Goal: Task Accomplishment & Management: Use online tool/utility

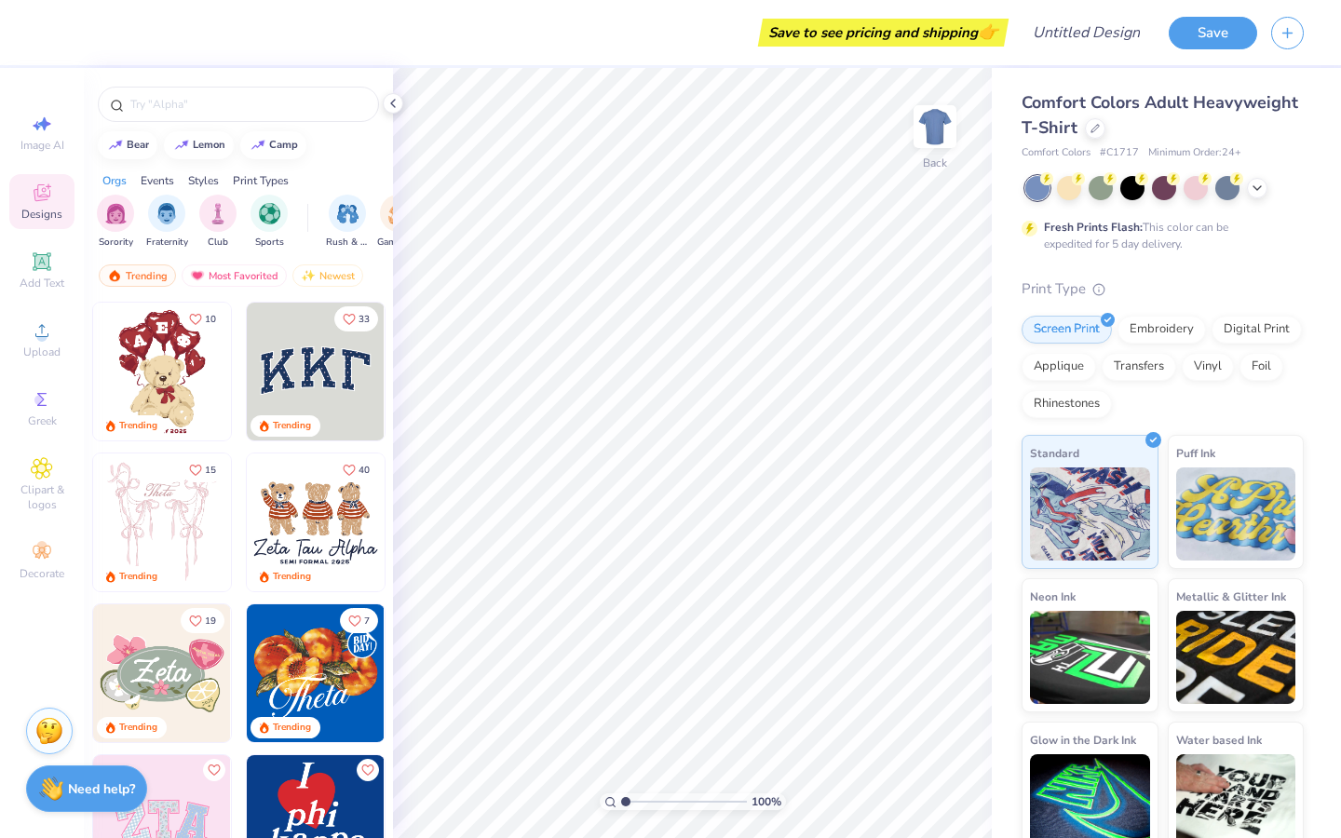
scroll to position [18, 0]
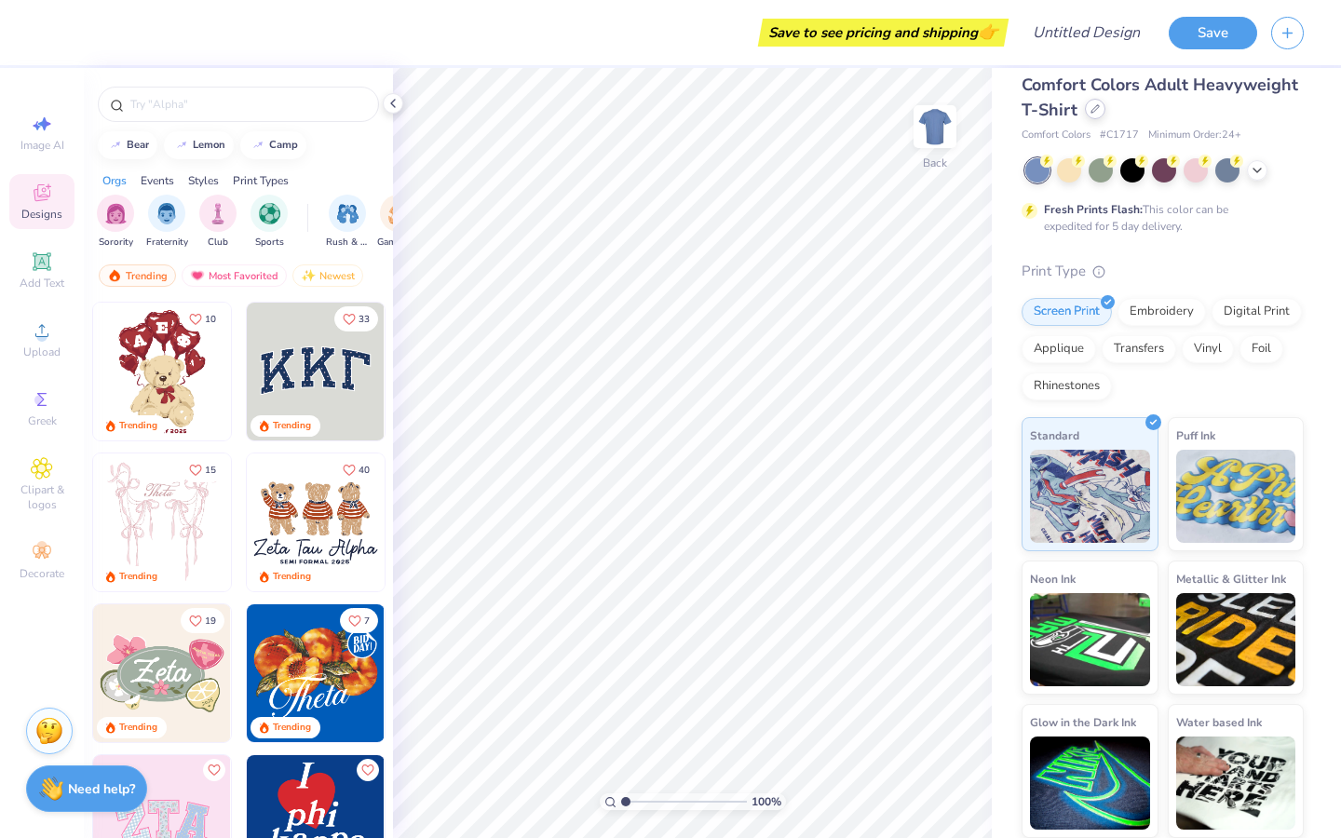
click at [1095, 114] on div at bounding box center [1095, 109] width 20 height 20
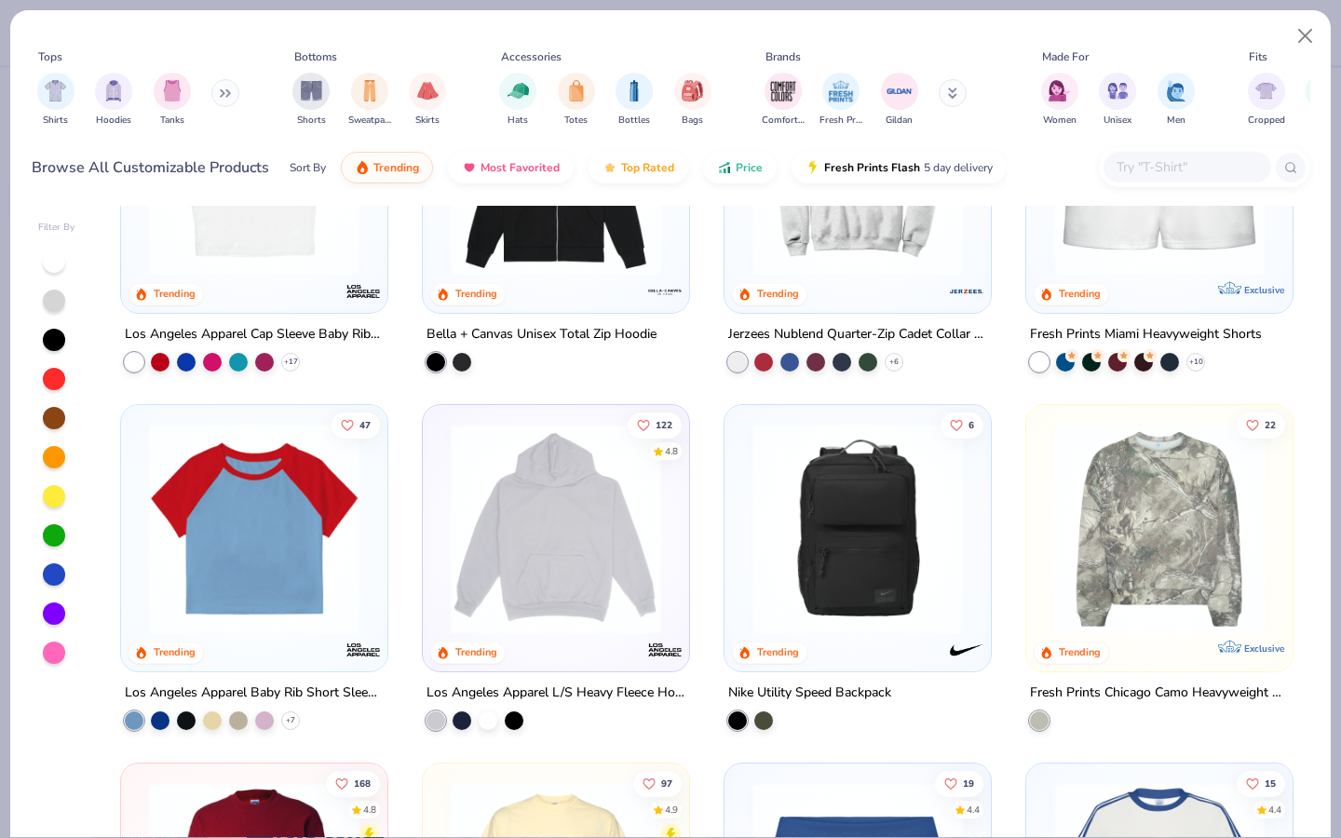
scroll to position [1254, 0]
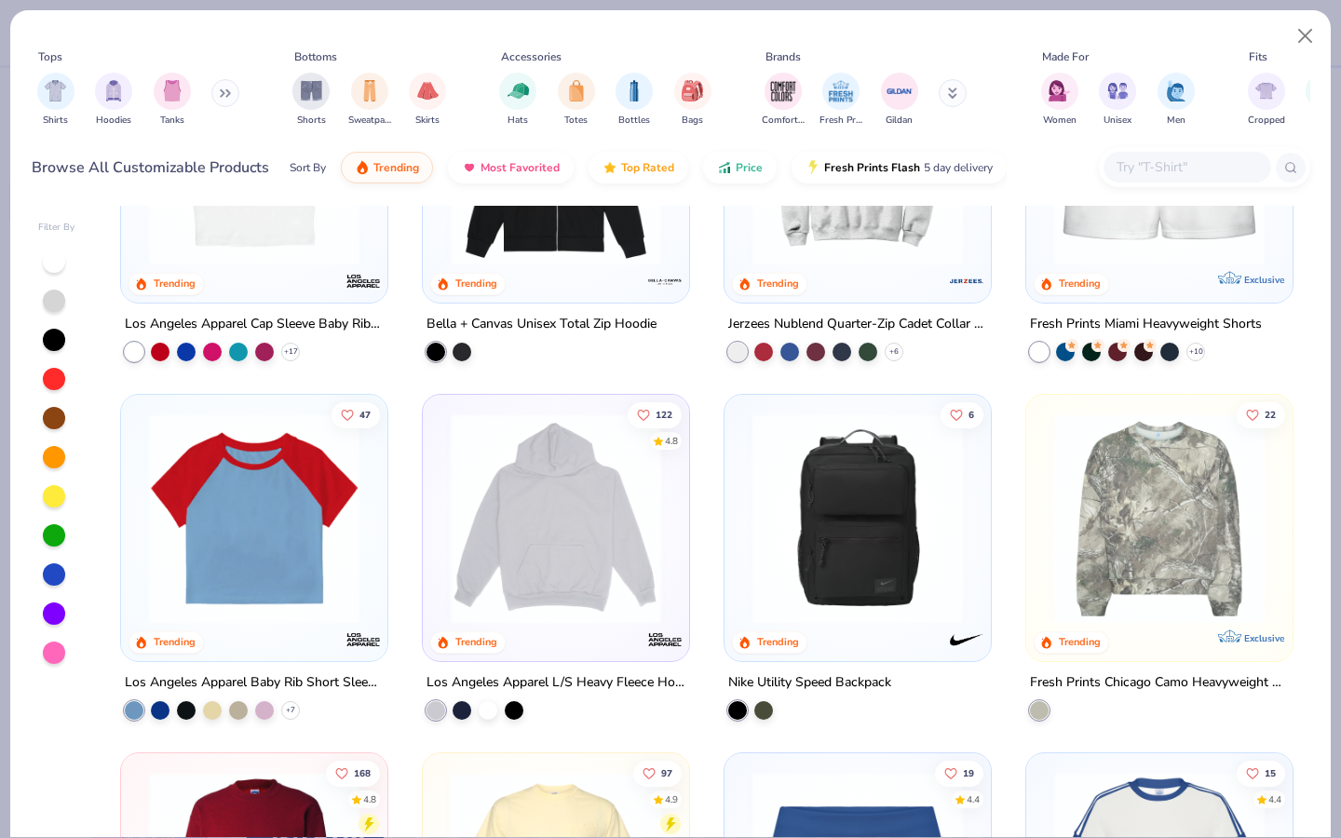
click at [562, 595] on img at bounding box center [555, 518] width 229 height 210
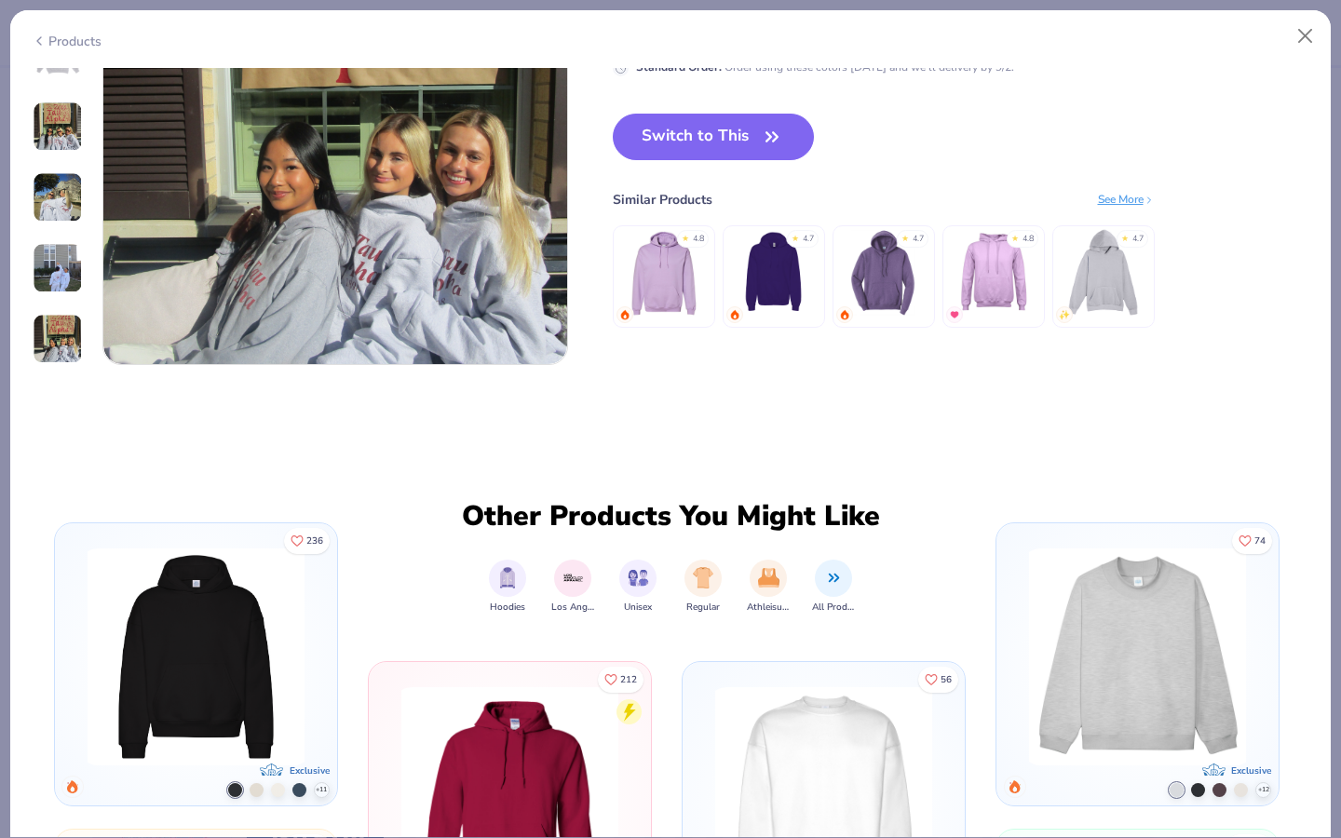
scroll to position [2719, 0]
click at [783, 275] on img at bounding box center [773, 273] width 88 height 88
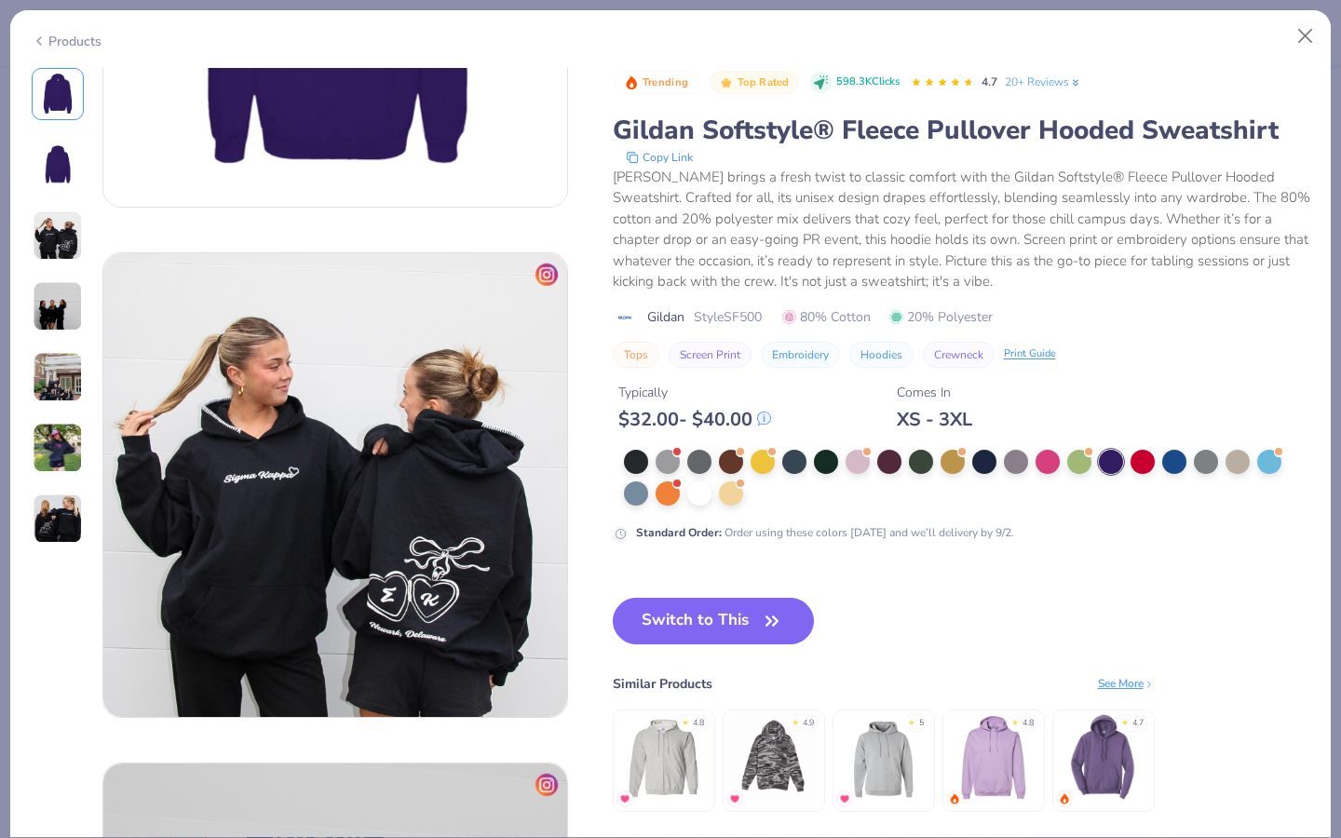
scroll to position [838, 0]
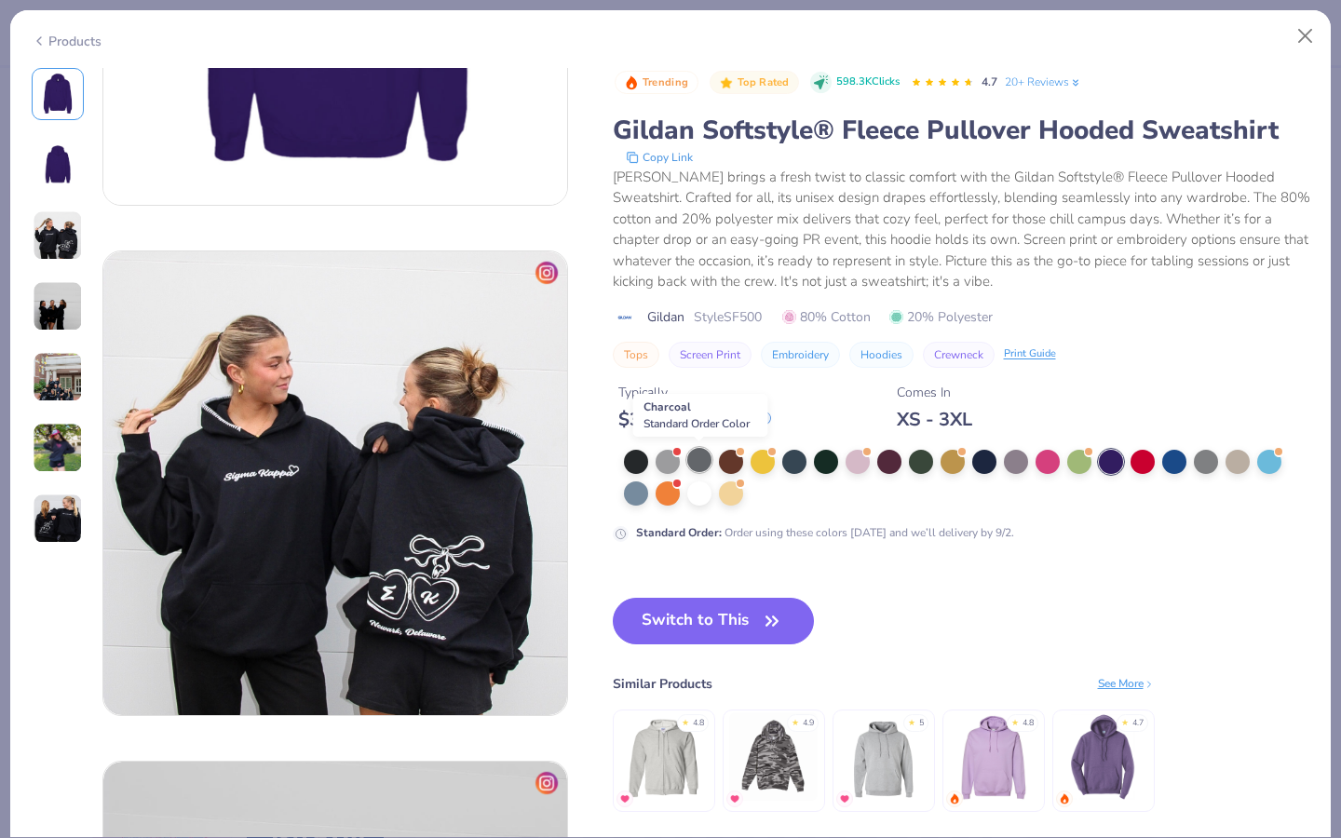
click at [698, 468] on div at bounding box center [699, 460] width 24 height 24
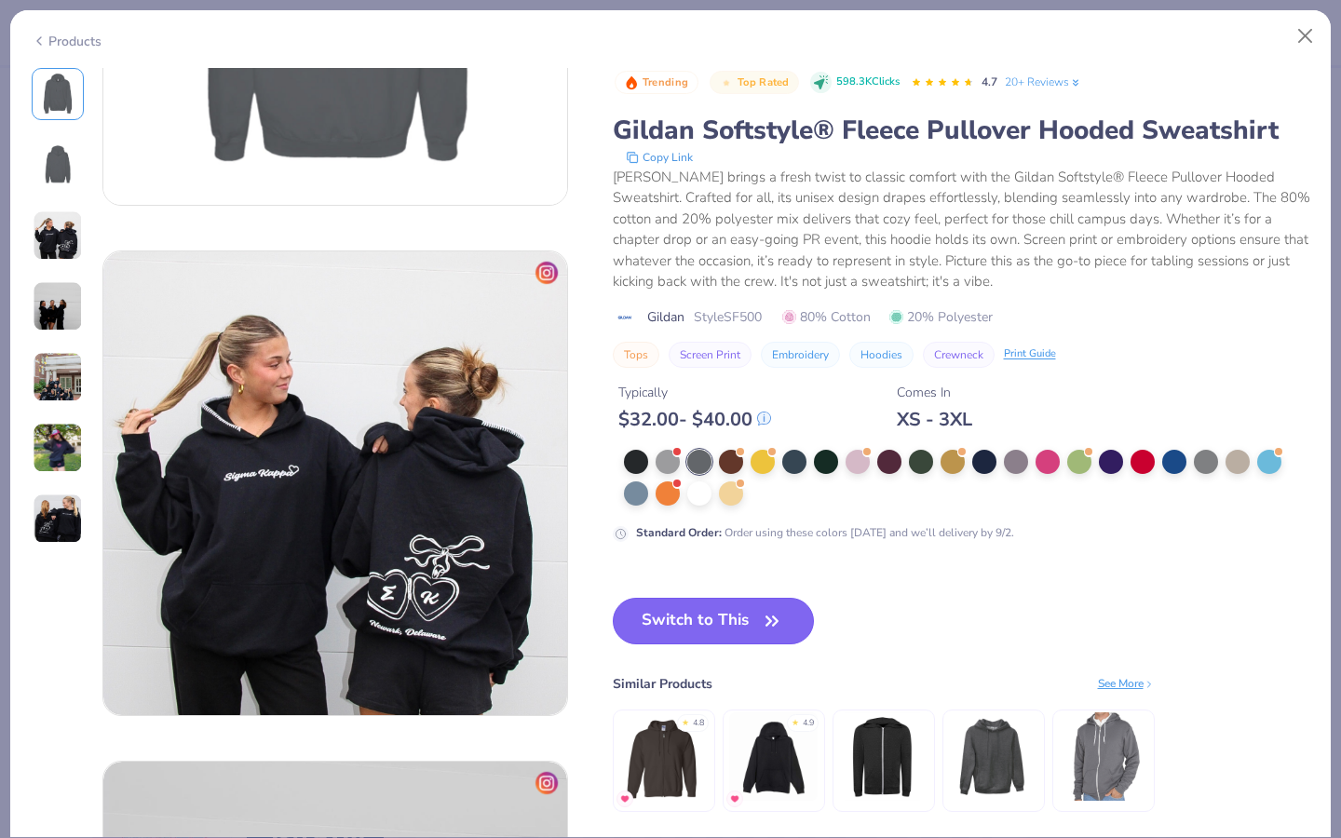
click at [683, 619] on button "Switch to This" at bounding box center [714, 621] width 202 height 47
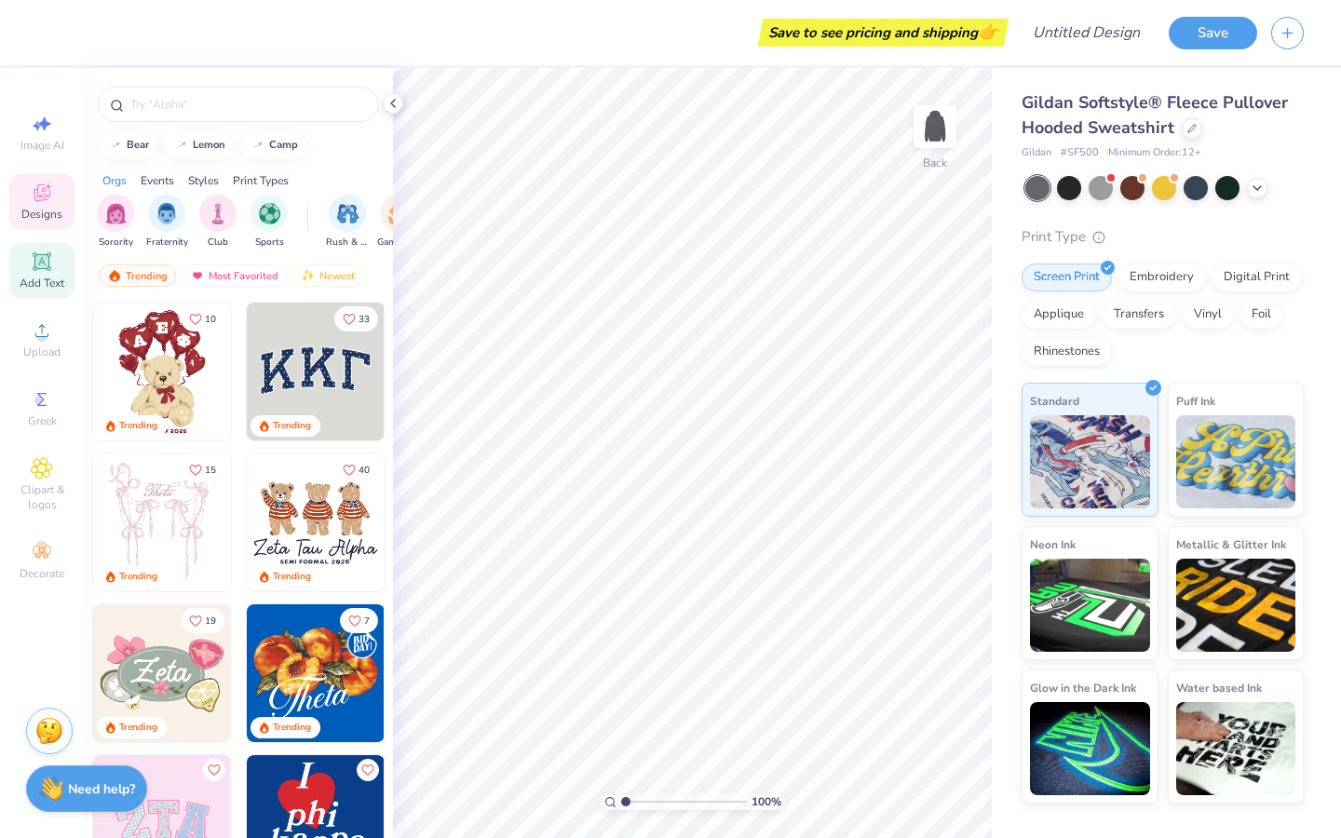
click at [52, 273] on div "Add Text" at bounding box center [41, 270] width 65 height 55
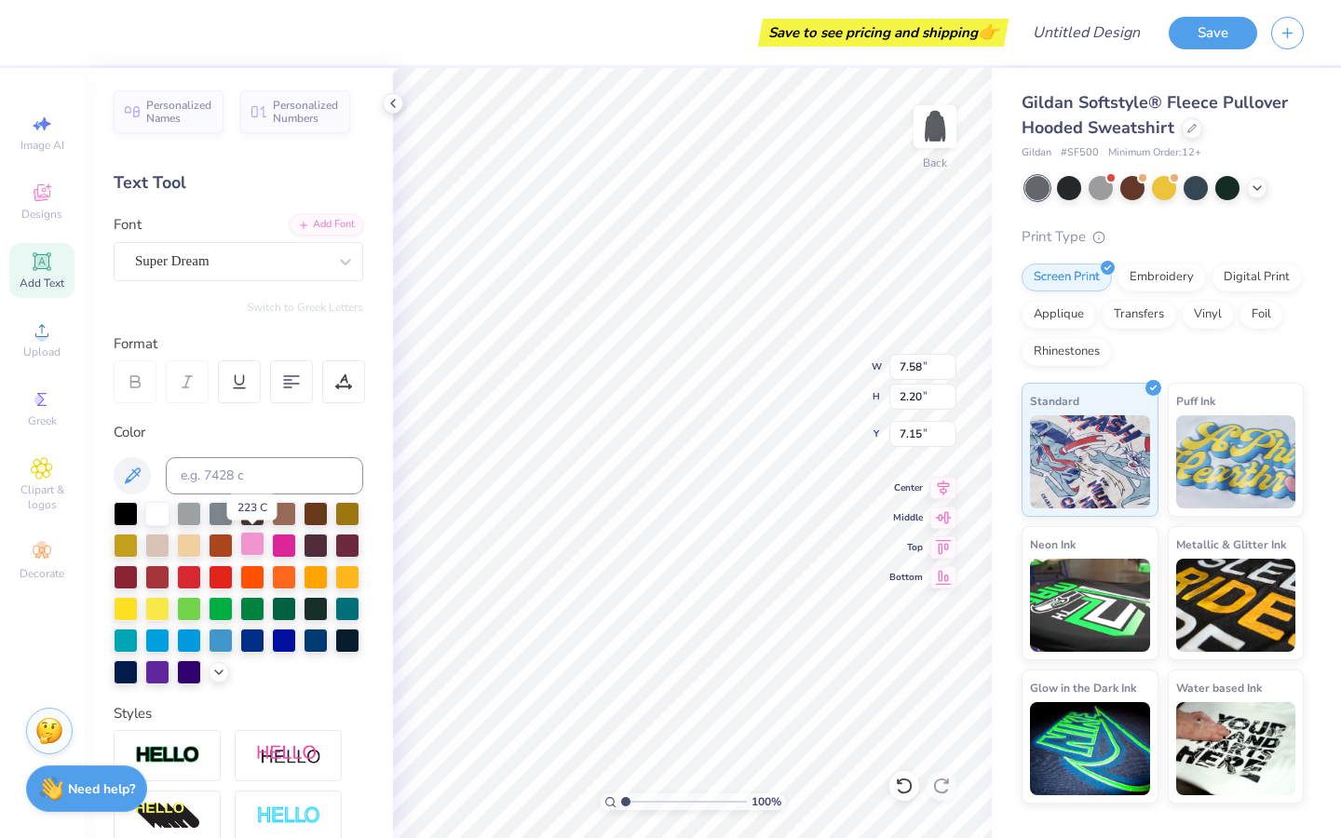
click at [247, 539] on div at bounding box center [252, 544] width 24 height 24
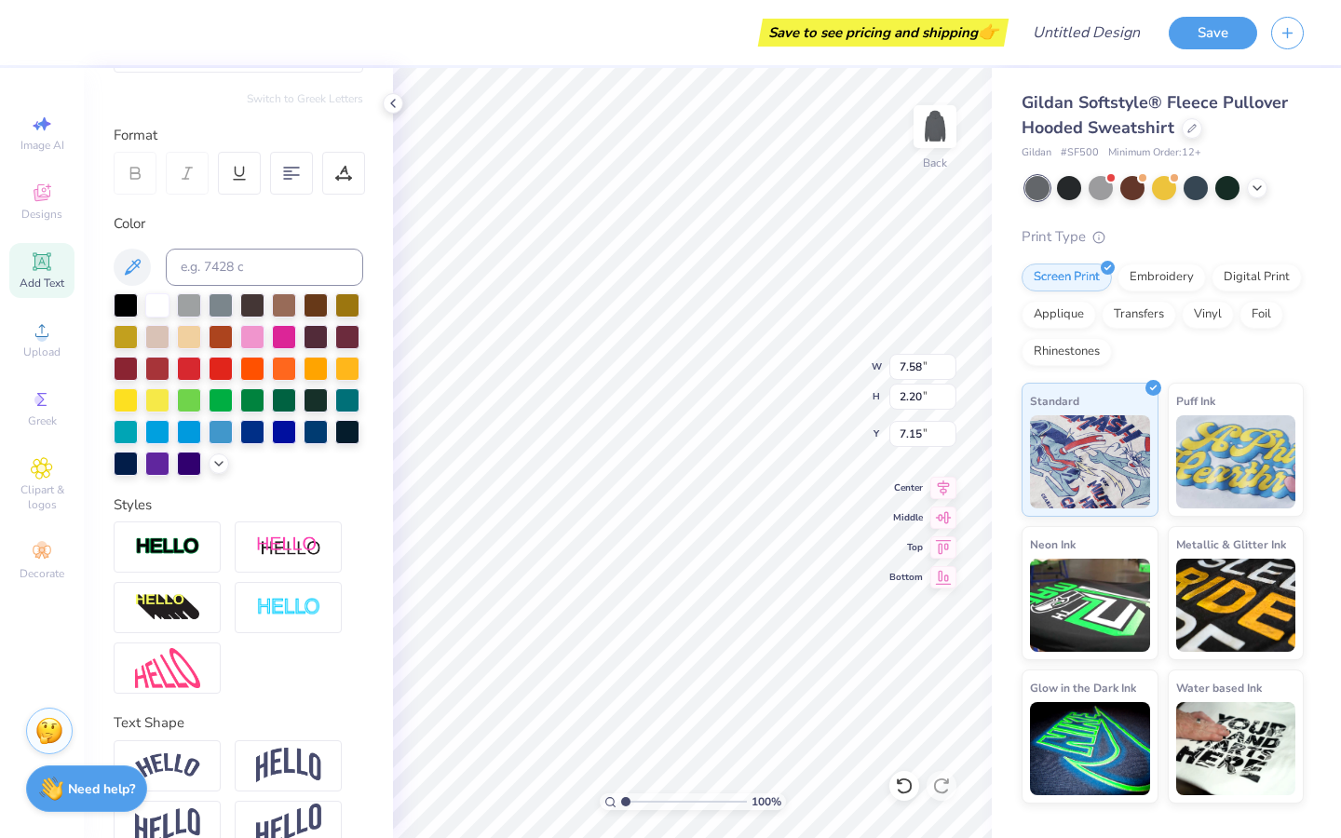
scroll to position [244, 0]
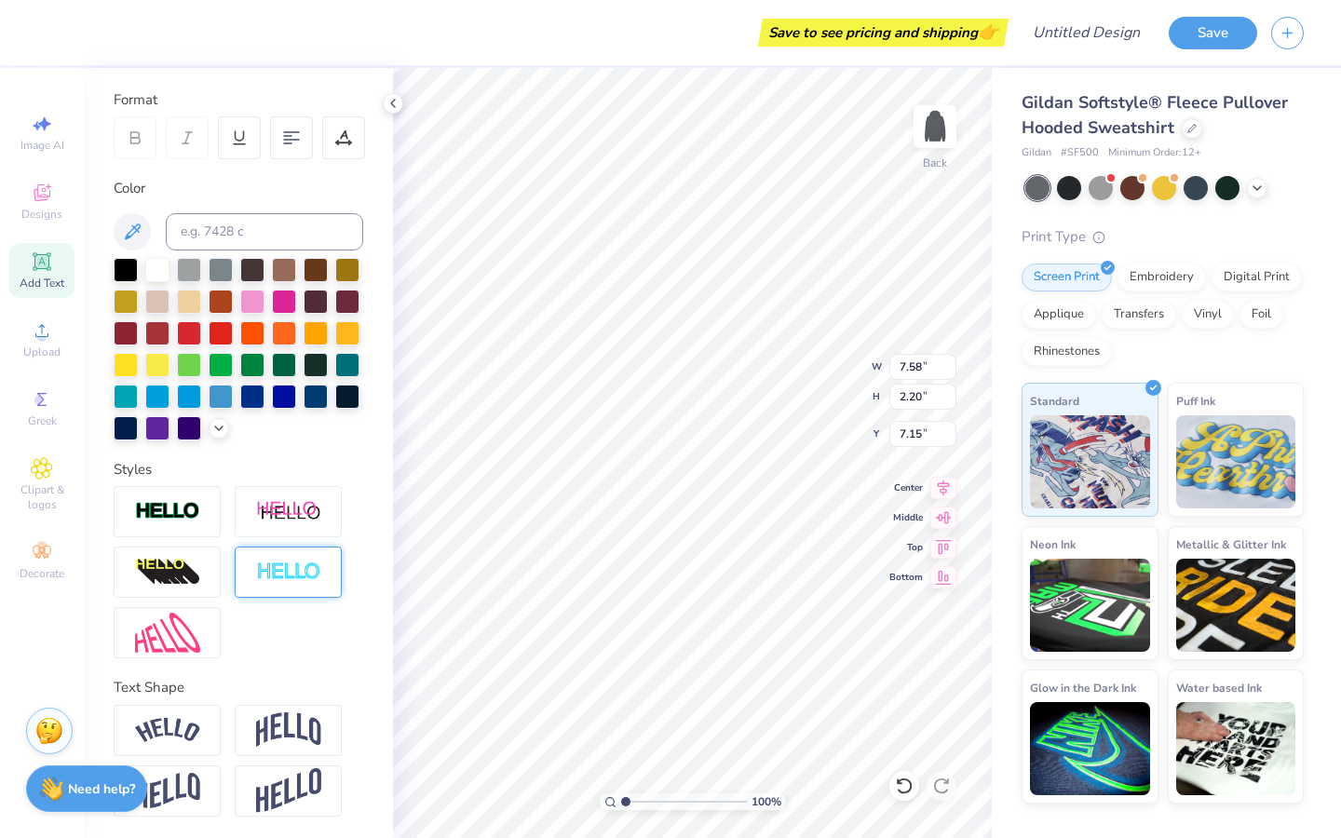
click at [311, 577] on img at bounding box center [288, 572] width 65 height 21
type input "7.62"
type input "2.24"
type input "7.13"
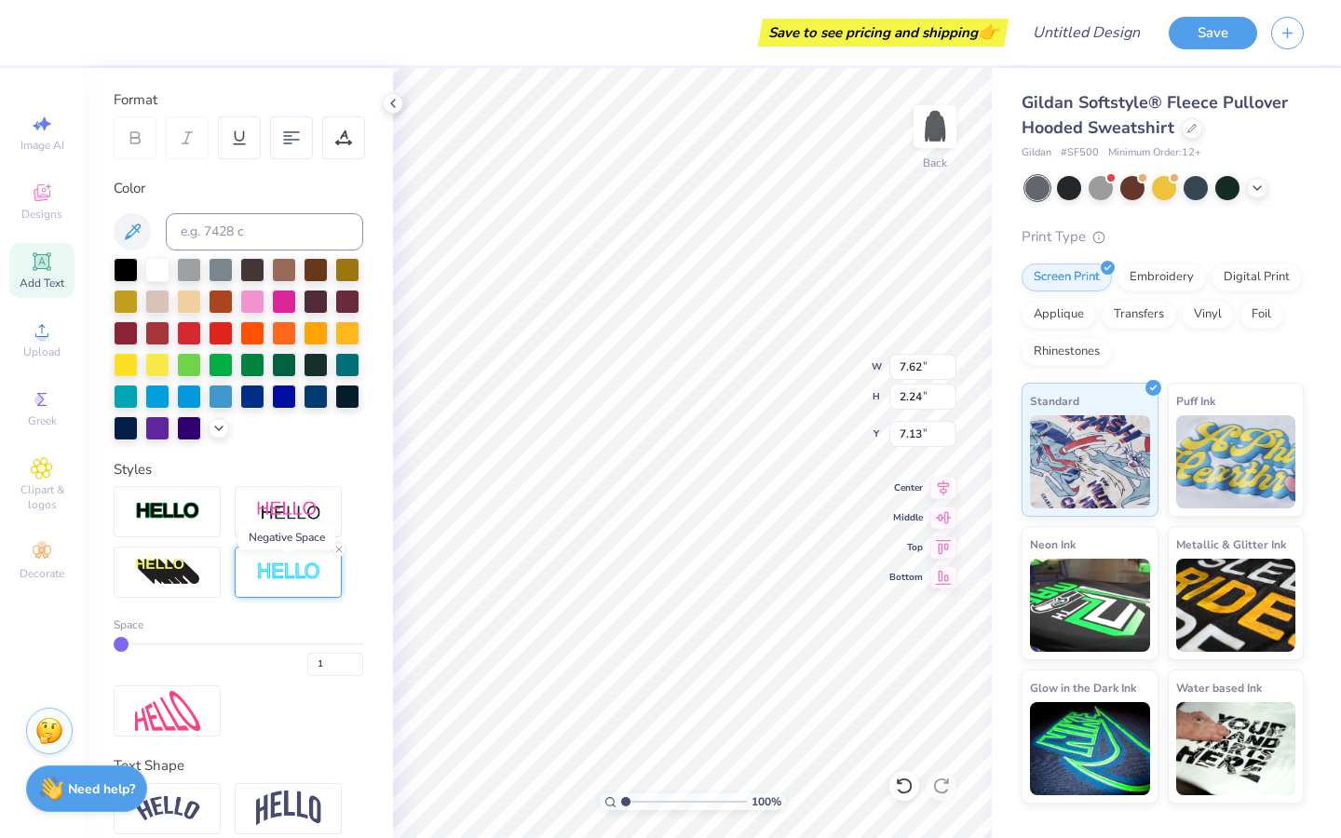
click at [310, 577] on img at bounding box center [288, 572] width 65 height 21
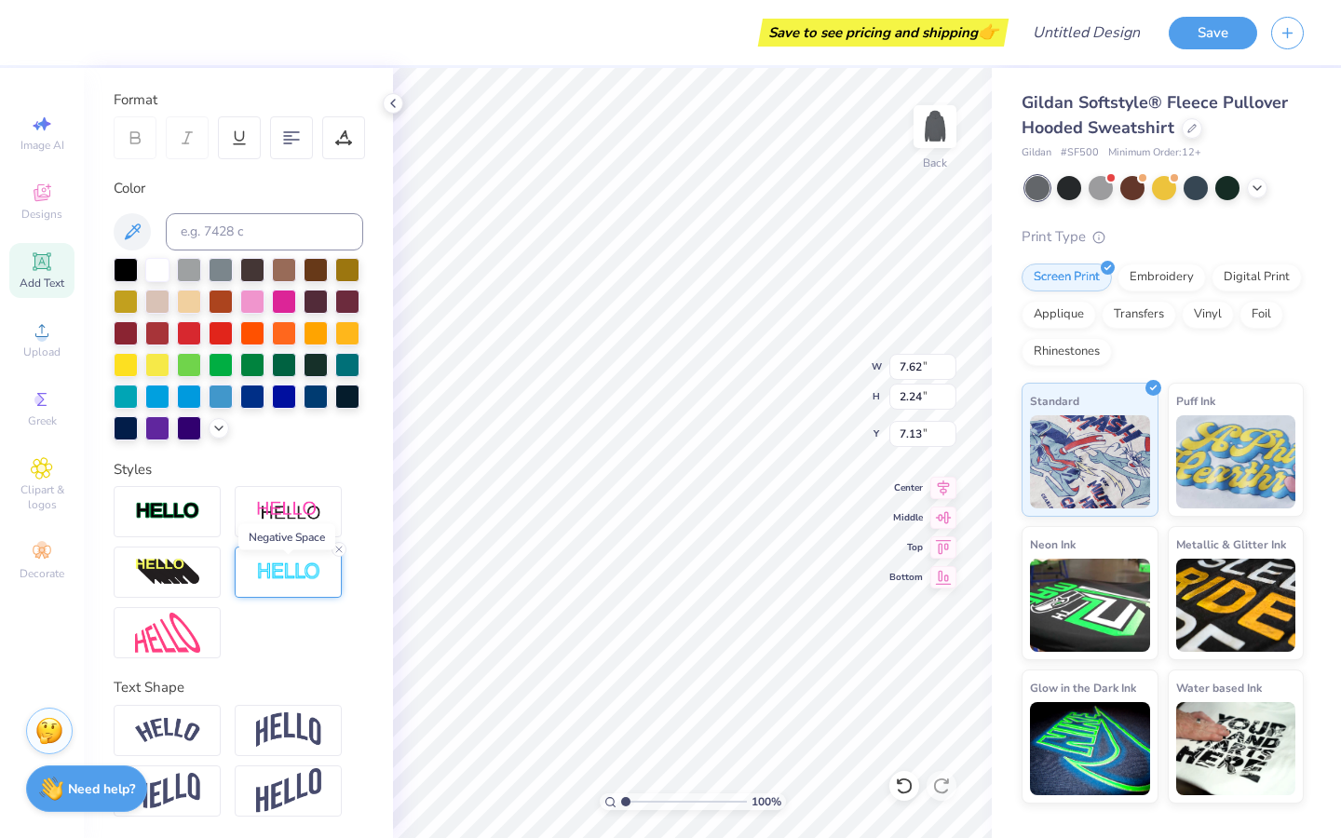
click at [312, 574] on img at bounding box center [288, 572] width 65 height 21
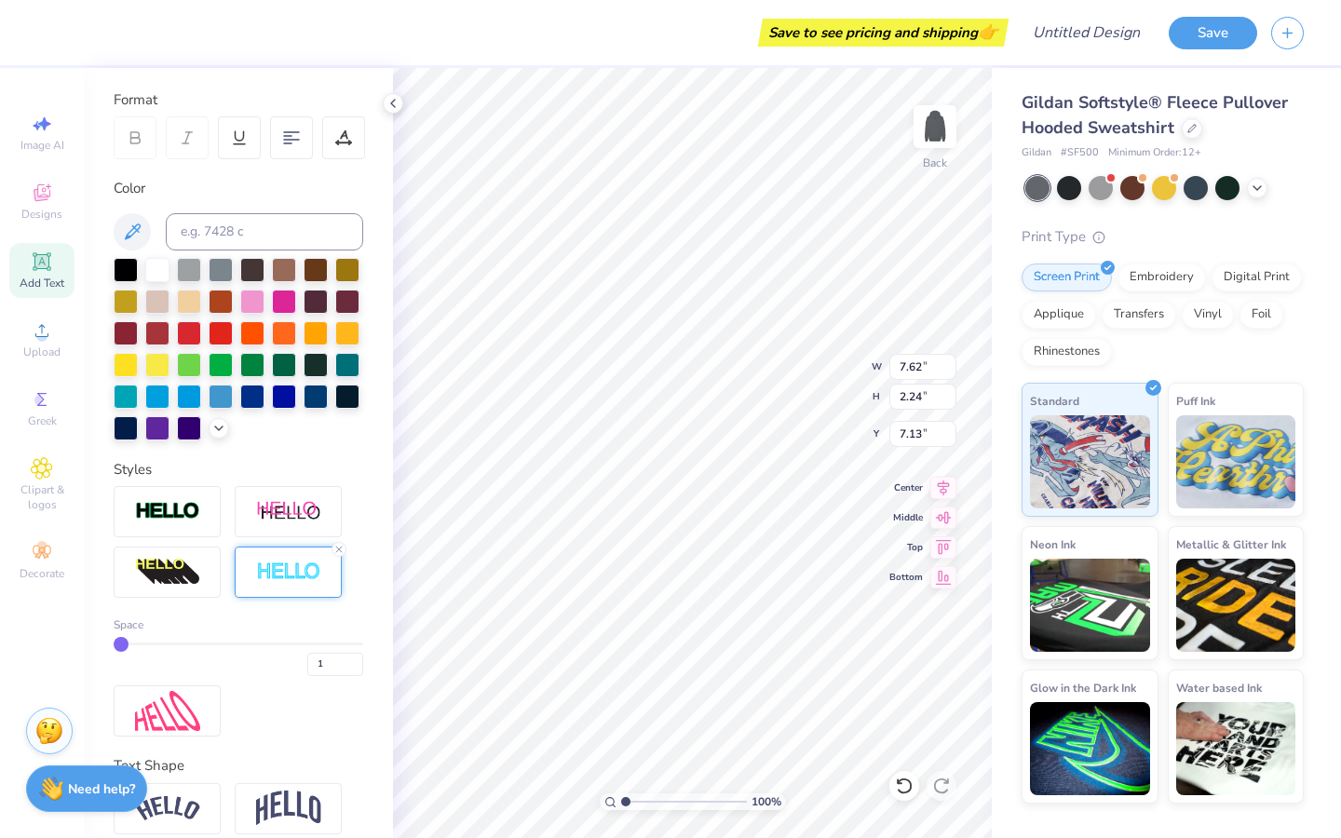
type input "2"
type input "4"
type input "5"
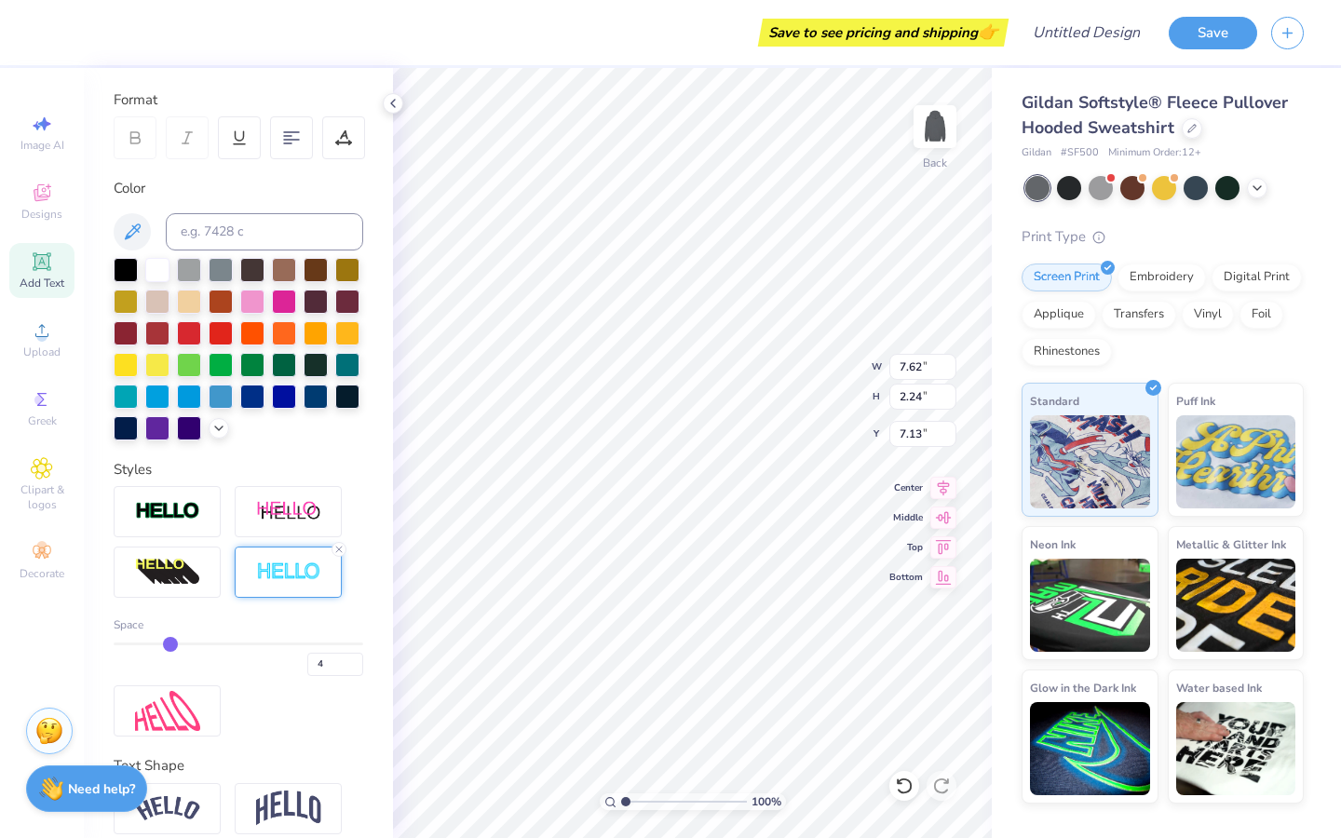
type input "5"
type input "6"
type input "8"
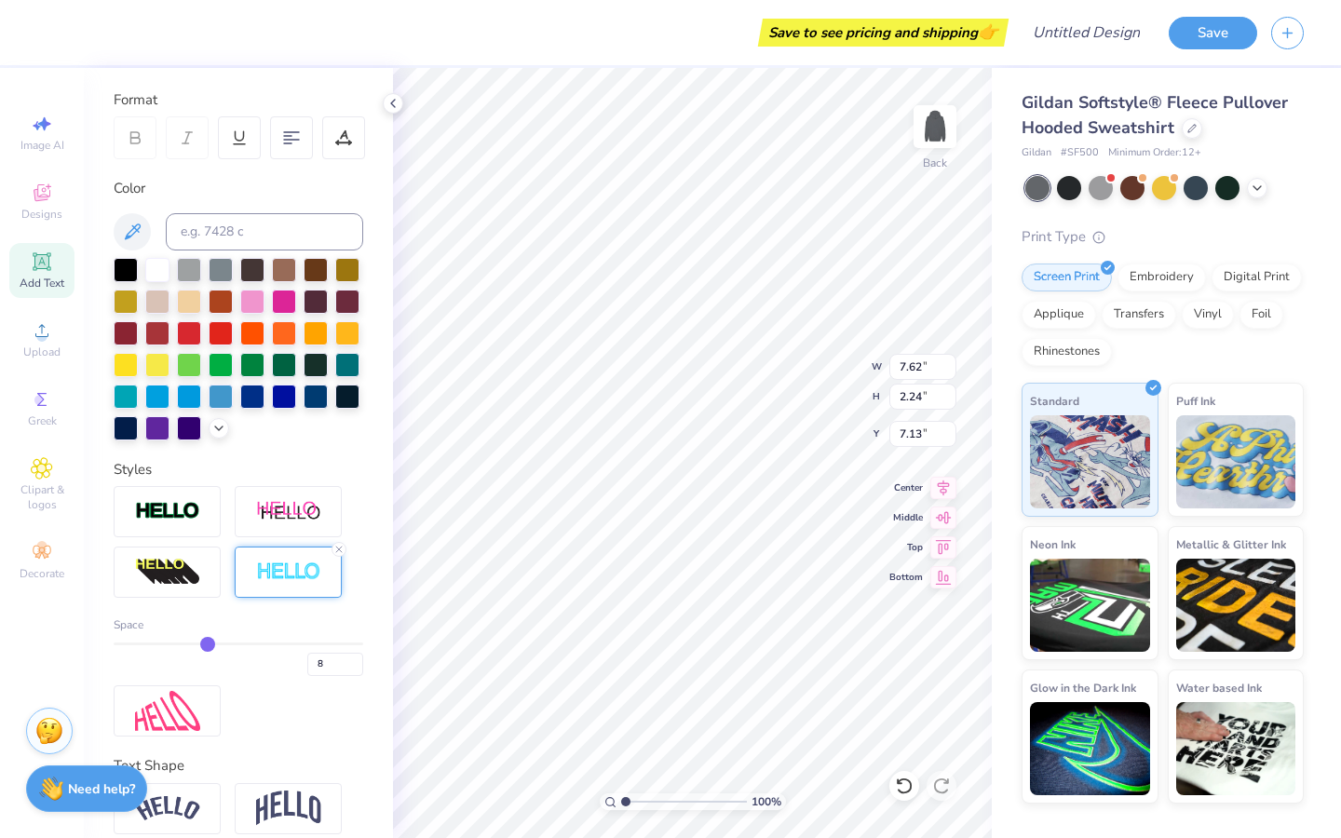
type input "9"
type input "10"
type input "11"
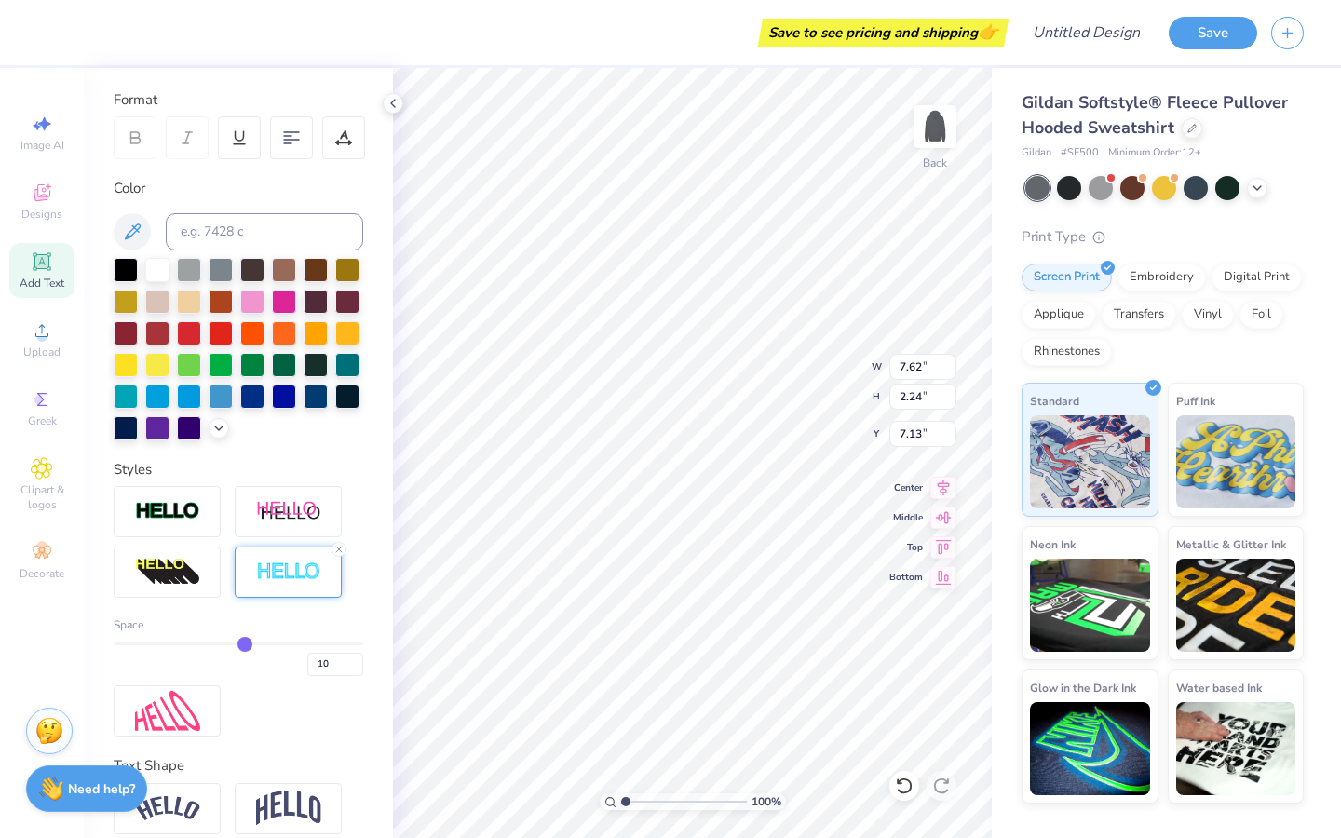
type input "11"
type input "12"
type input "13"
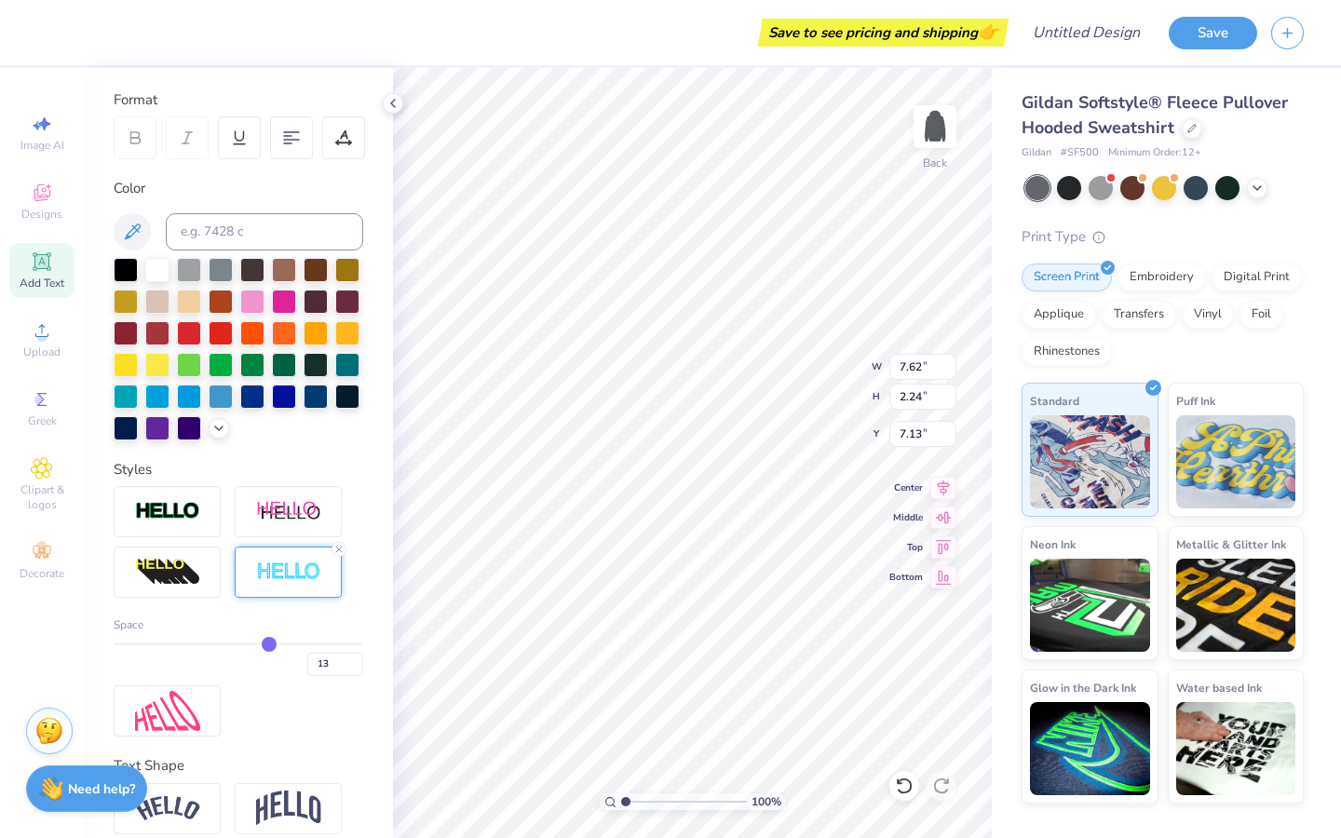
type input "14"
type input "13"
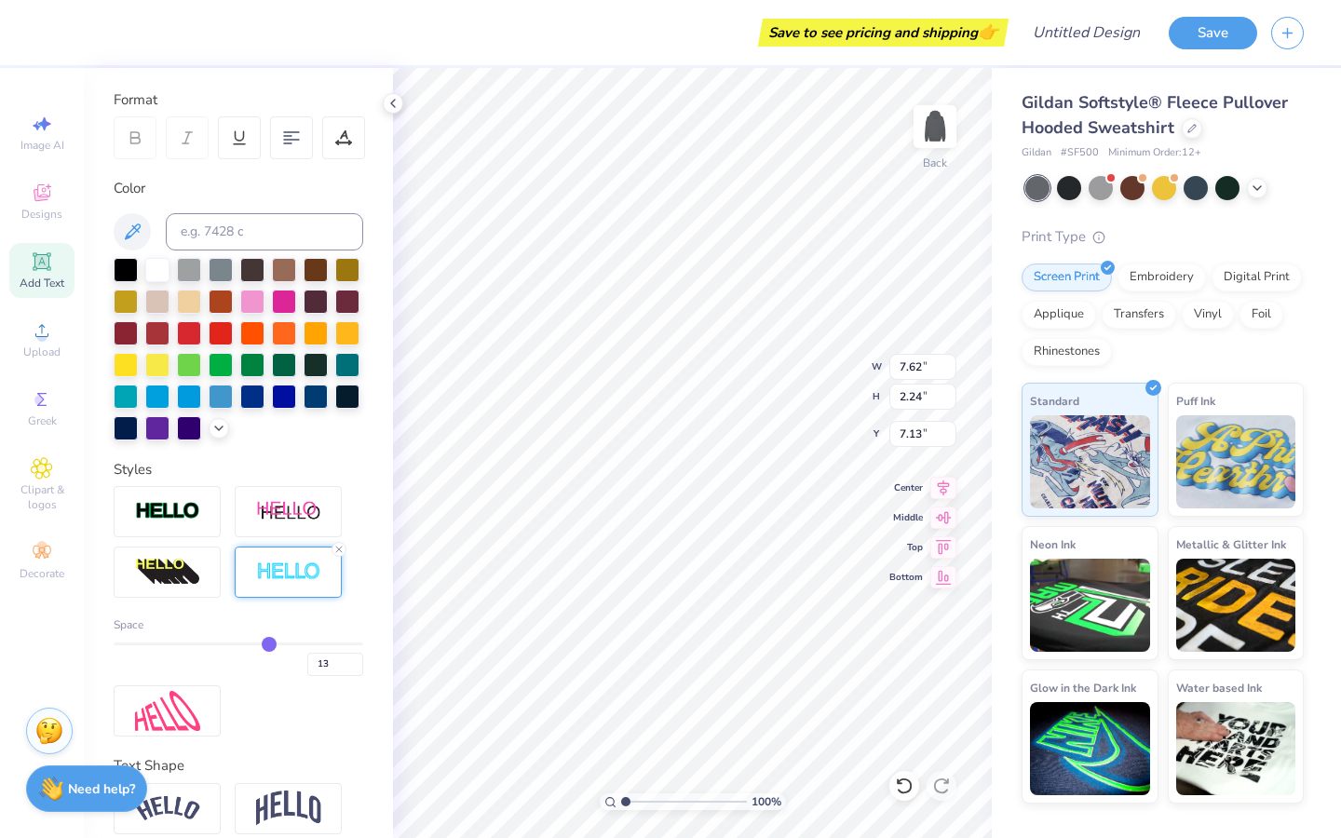
drag, startPoint x: 116, startPoint y: 639, endPoint x: 269, endPoint y: 648, distance: 153.0
click at [270, 645] on input "range" at bounding box center [239, 644] width 250 height 3
type input "8.12"
type input "2.73"
type input "6.88"
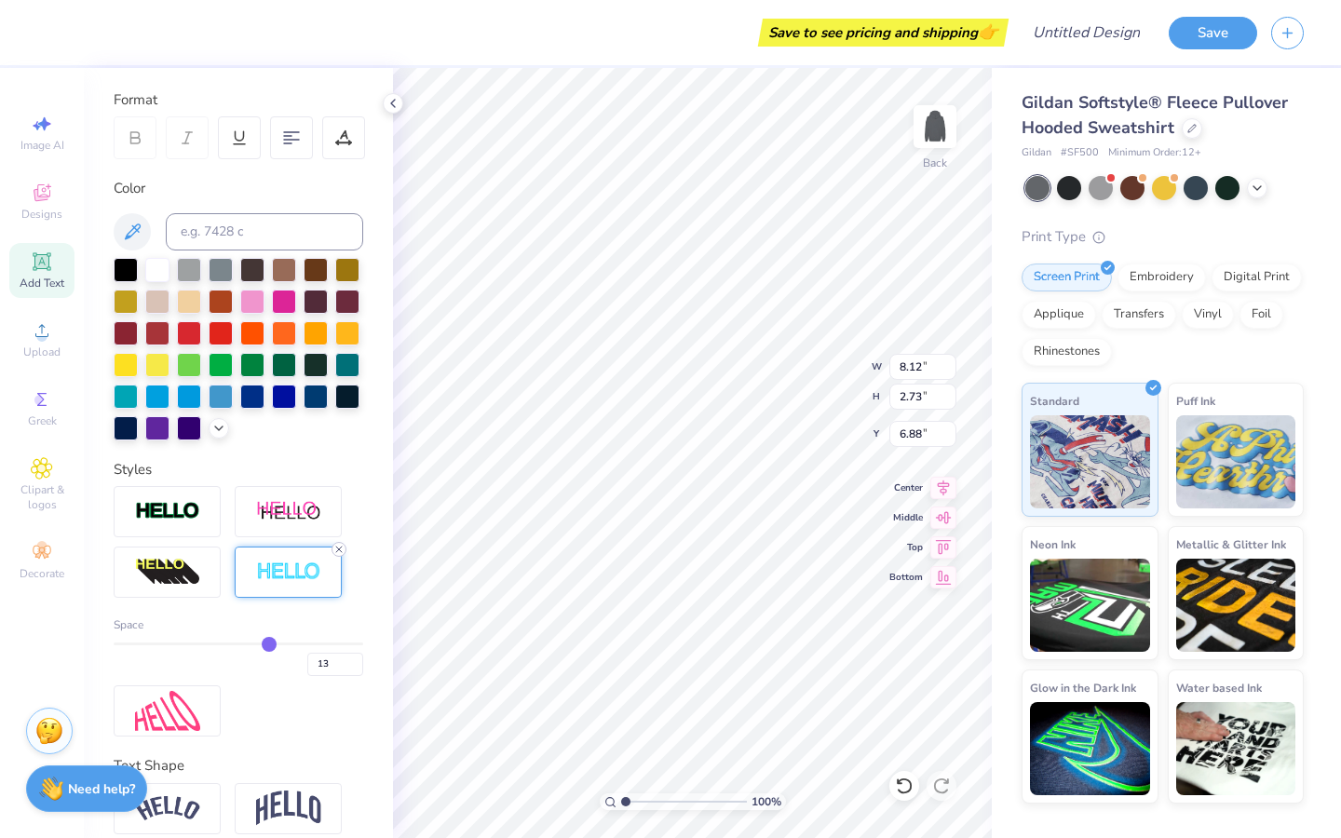
click at [340, 548] on icon at bounding box center [338, 549] width 11 height 11
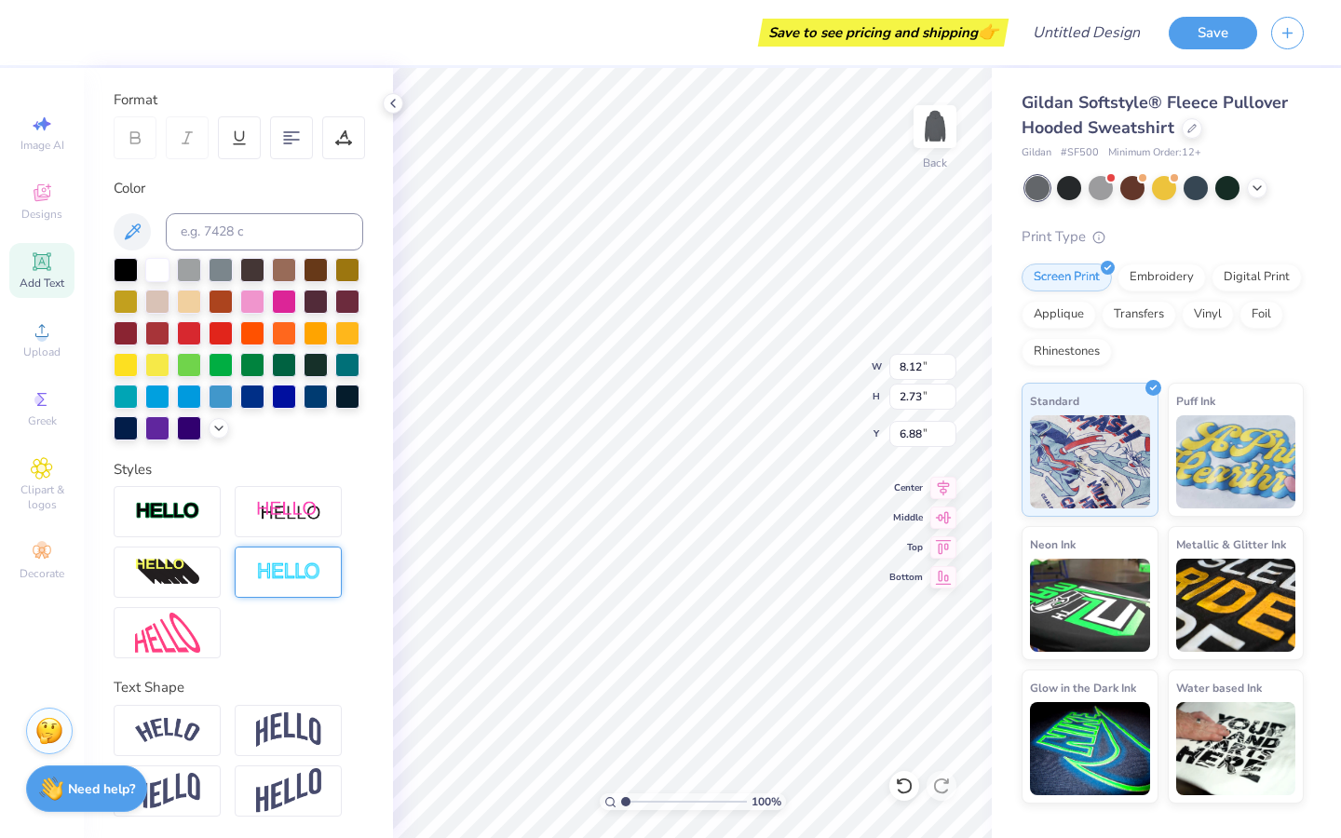
type input "7.58"
type input "2.20"
type input "7.15"
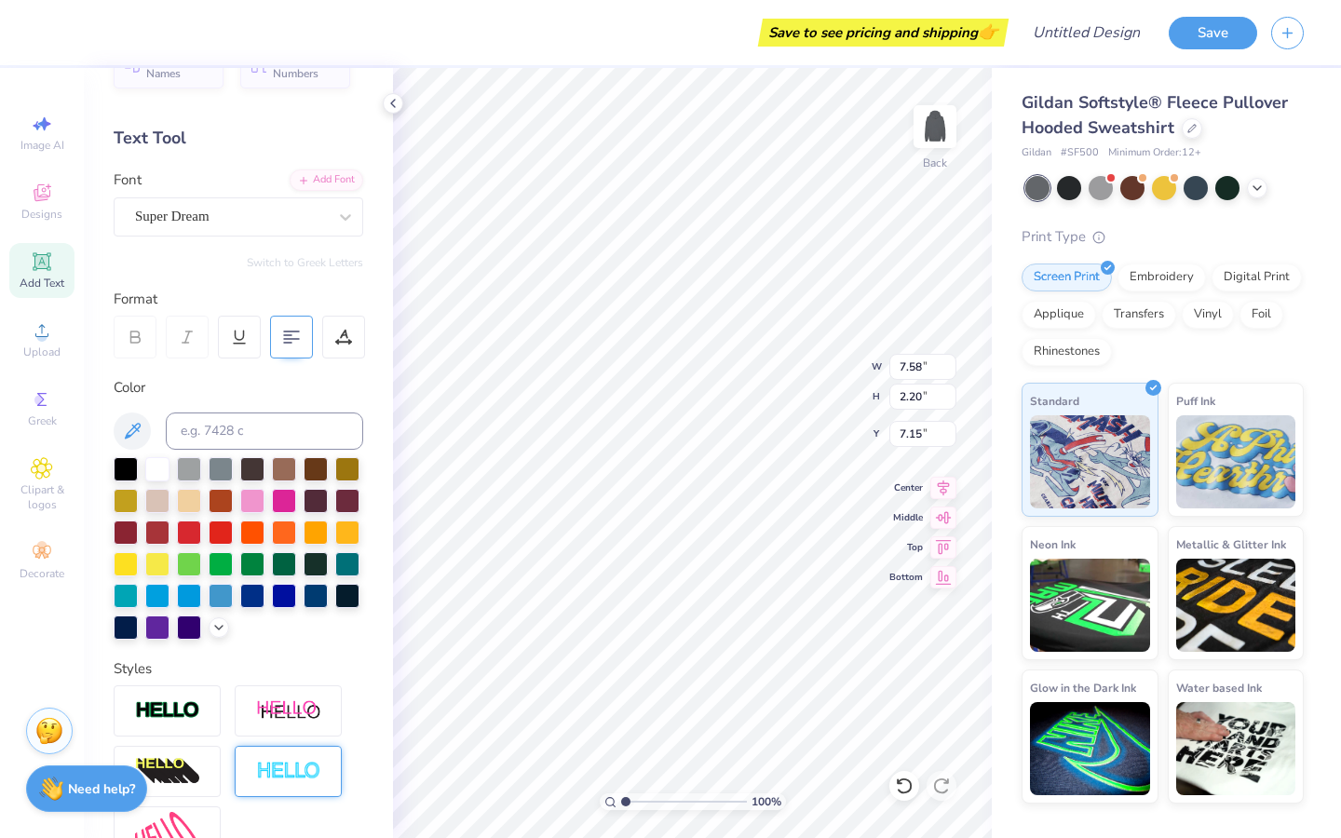
scroll to position [31, 0]
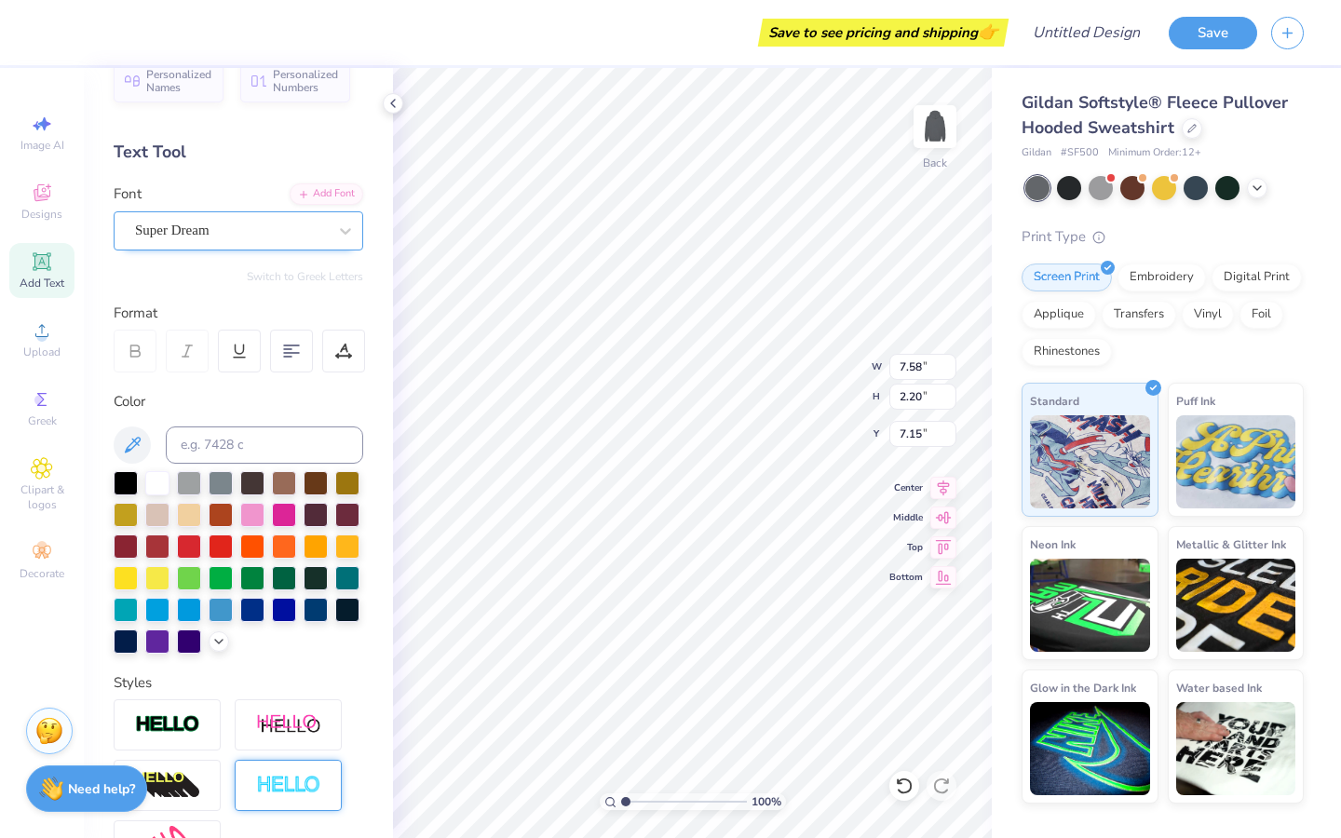
click at [286, 239] on div "Super Dream" at bounding box center [231, 230] width 196 height 29
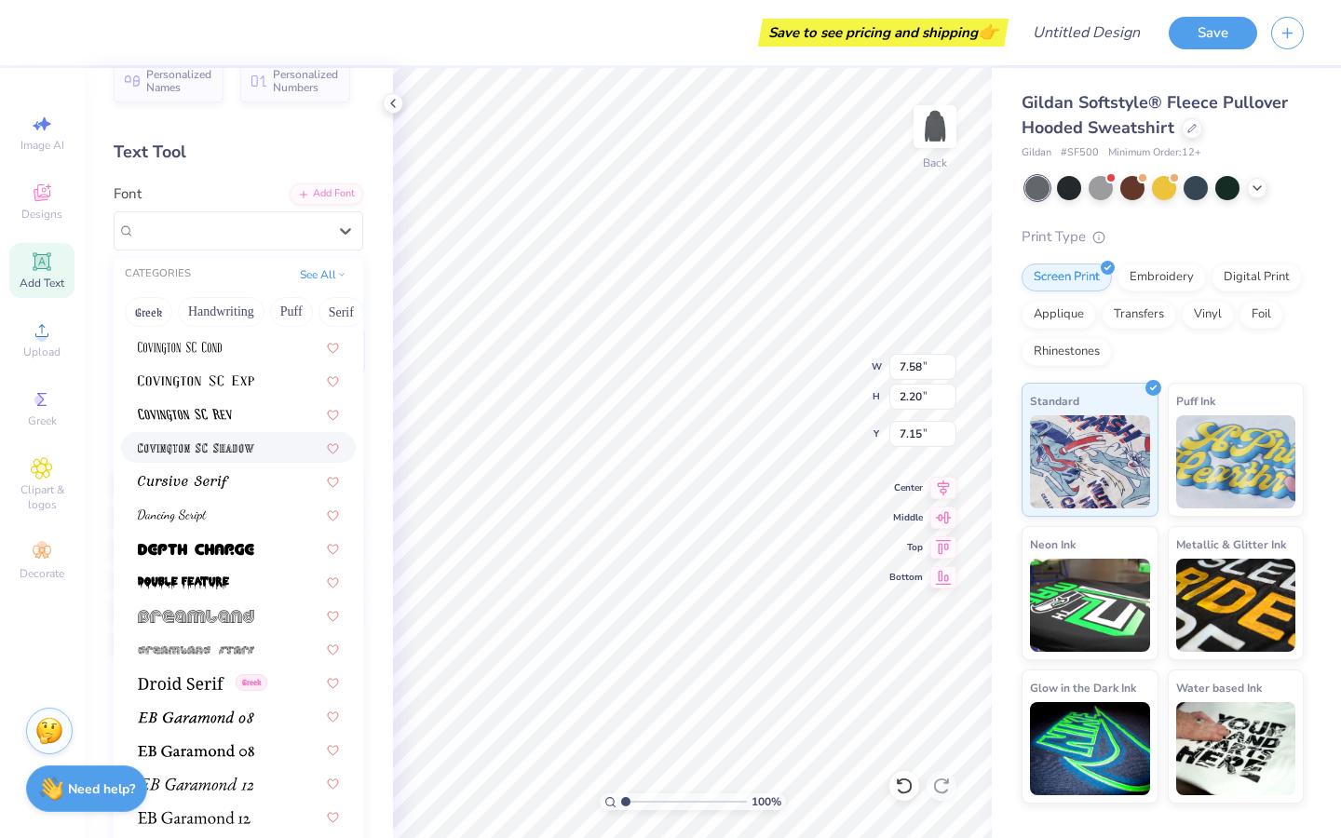
scroll to position [3022, 0]
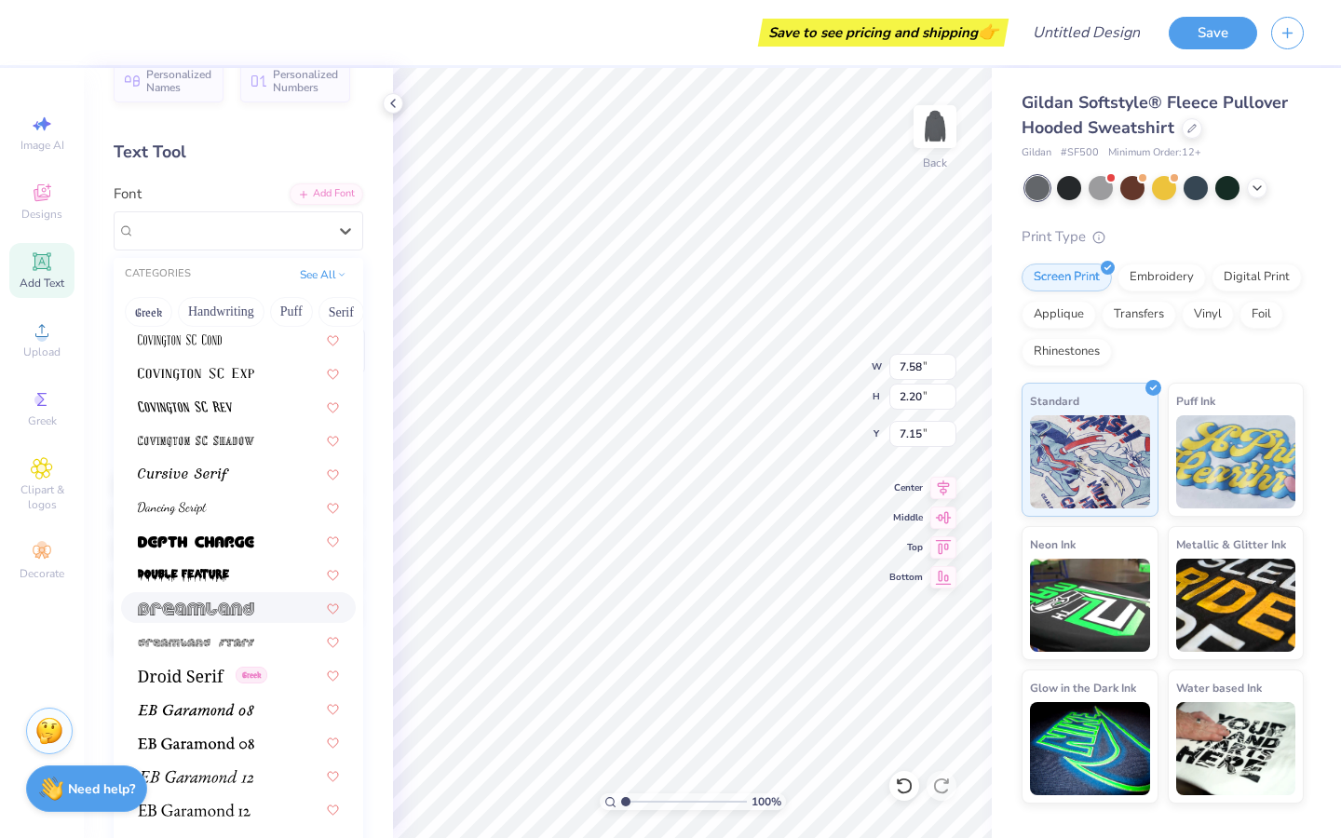
click at [237, 607] on img at bounding box center [196, 608] width 116 height 13
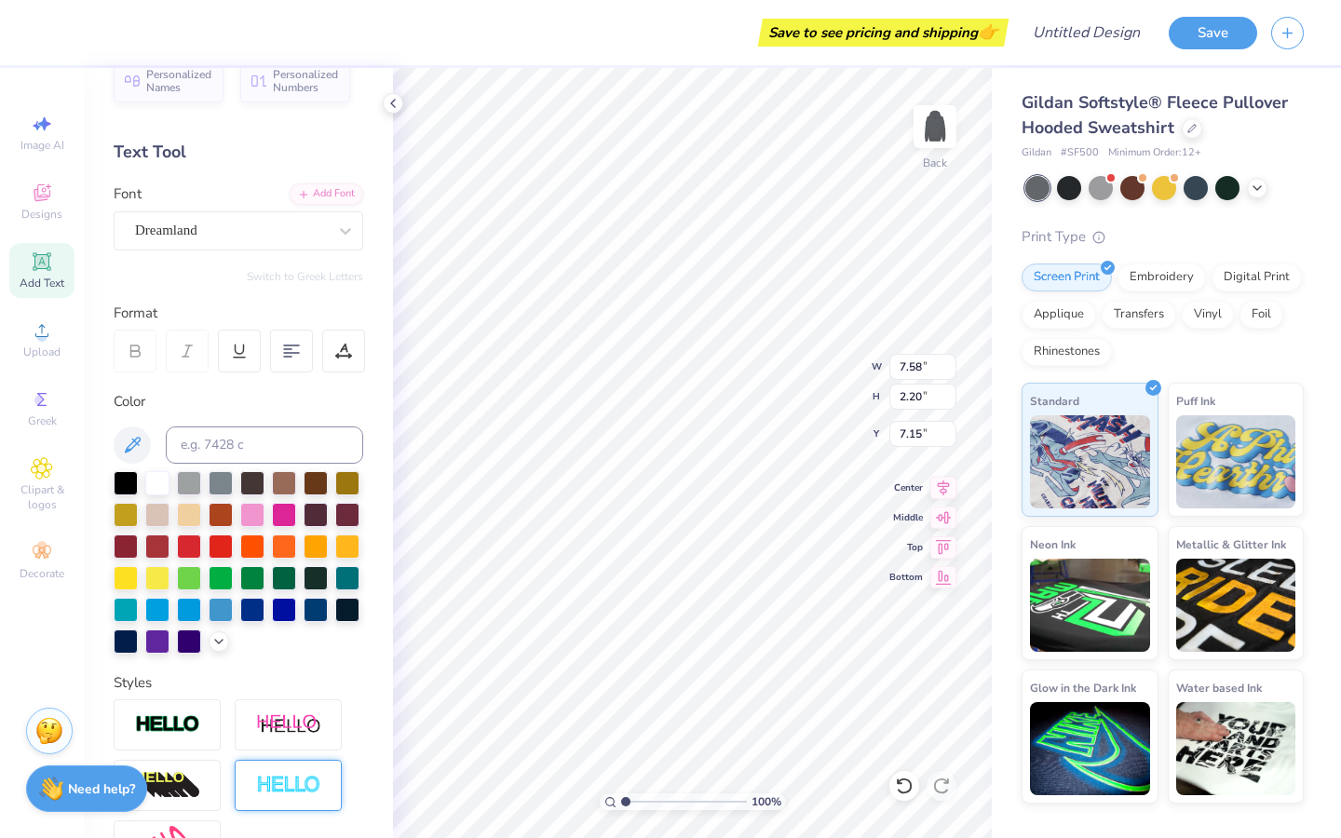
type input "8.38"
type input "2.19"
click at [291, 232] on div "Dreamland" at bounding box center [231, 230] width 196 height 29
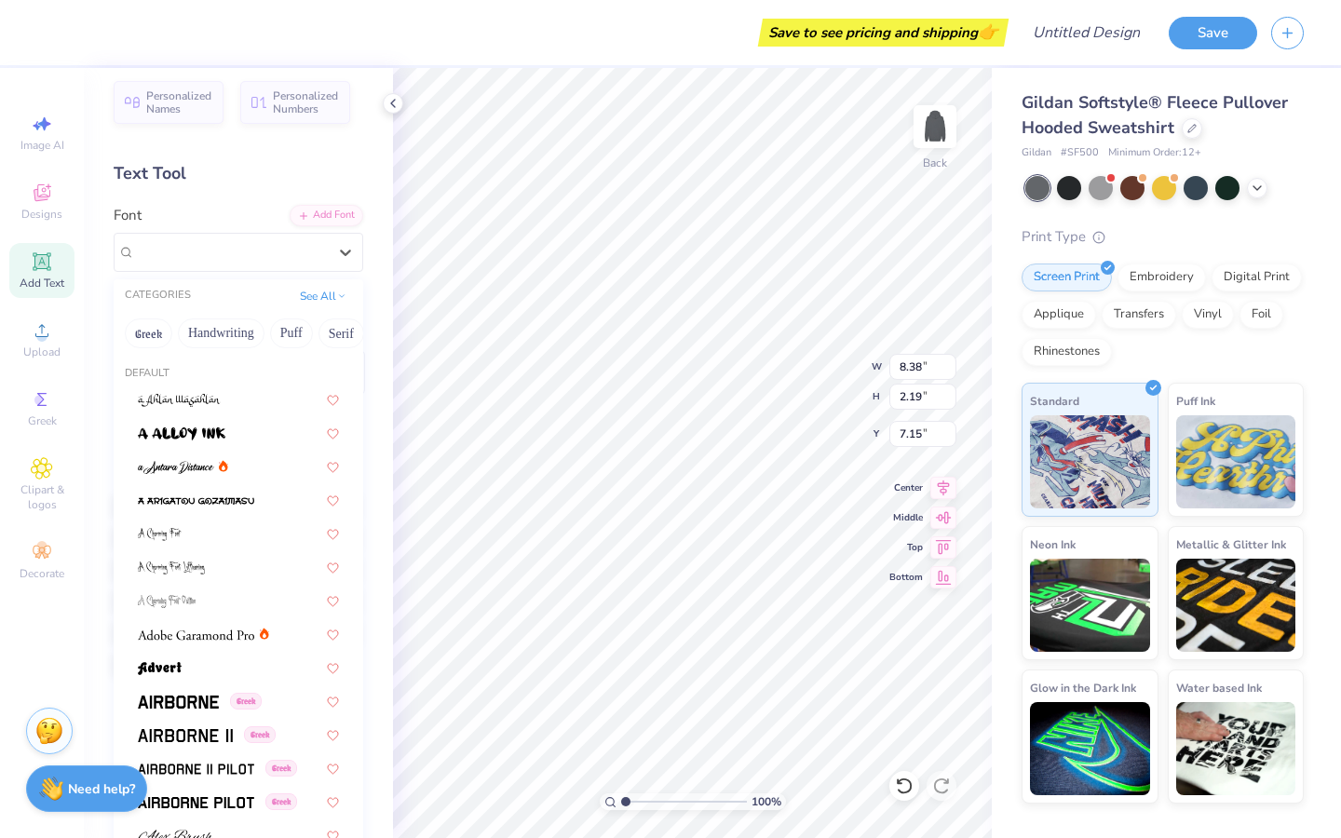
scroll to position [0, 0]
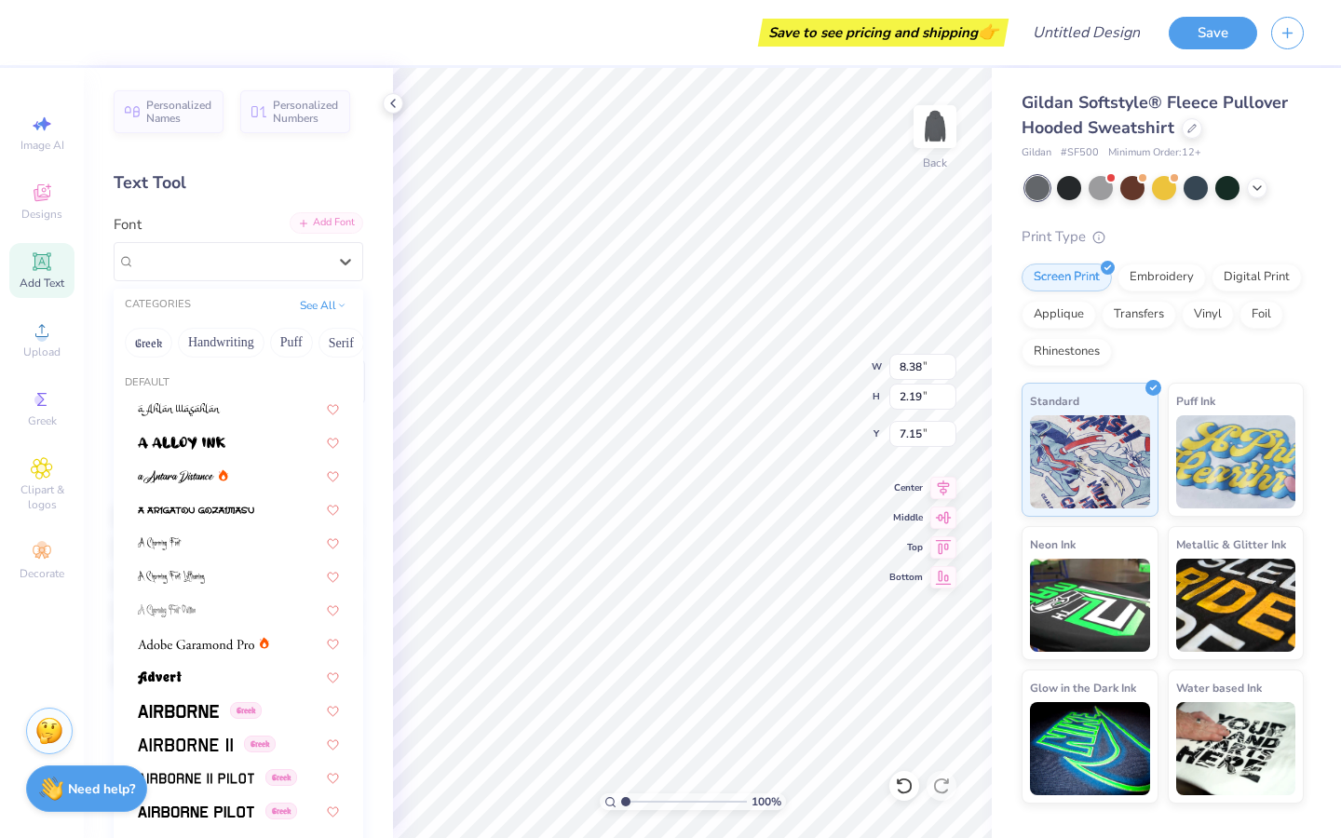
click at [324, 225] on div "Add Font" at bounding box center [327, 222] width 74 height 21
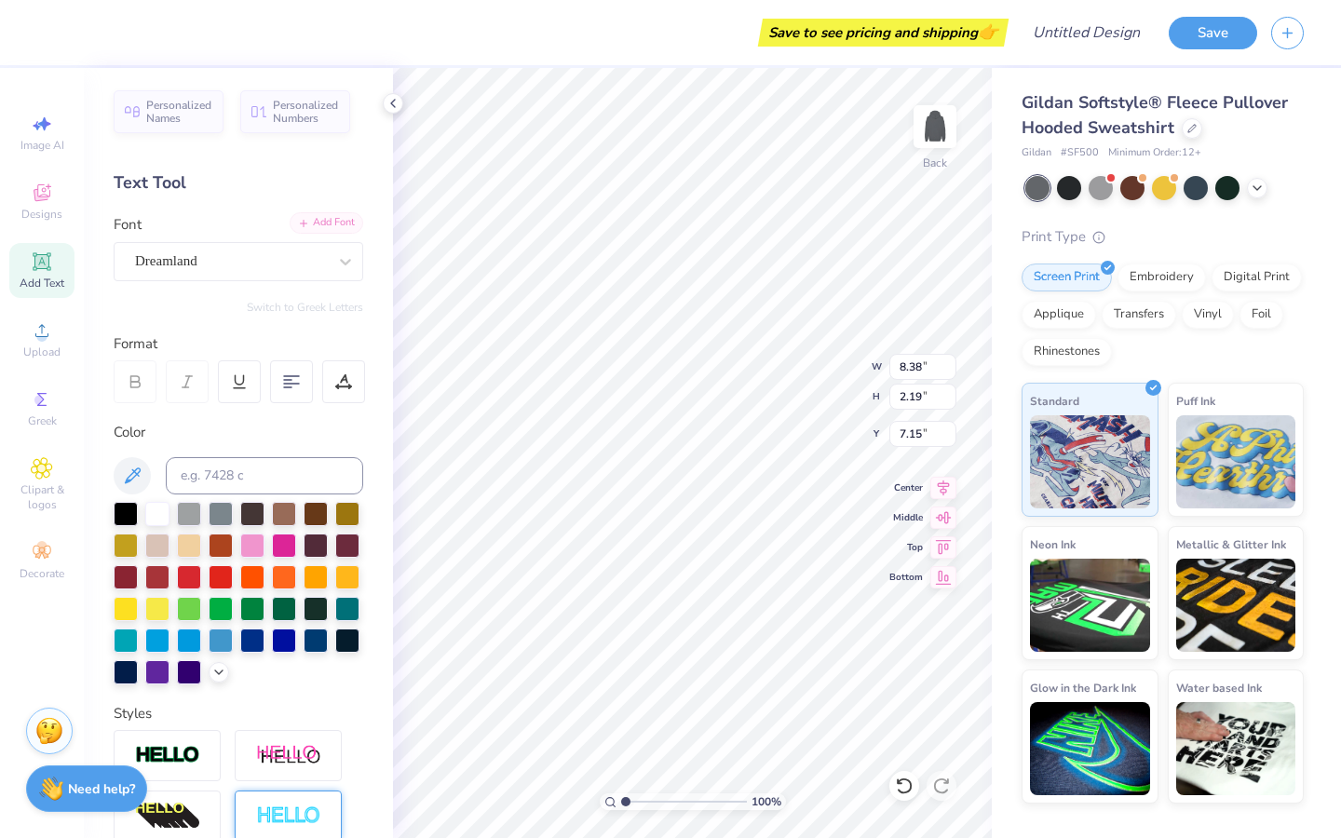
click at [324, 225] on div "Add Font" at bounding box center [327, 222] width 74 height 21
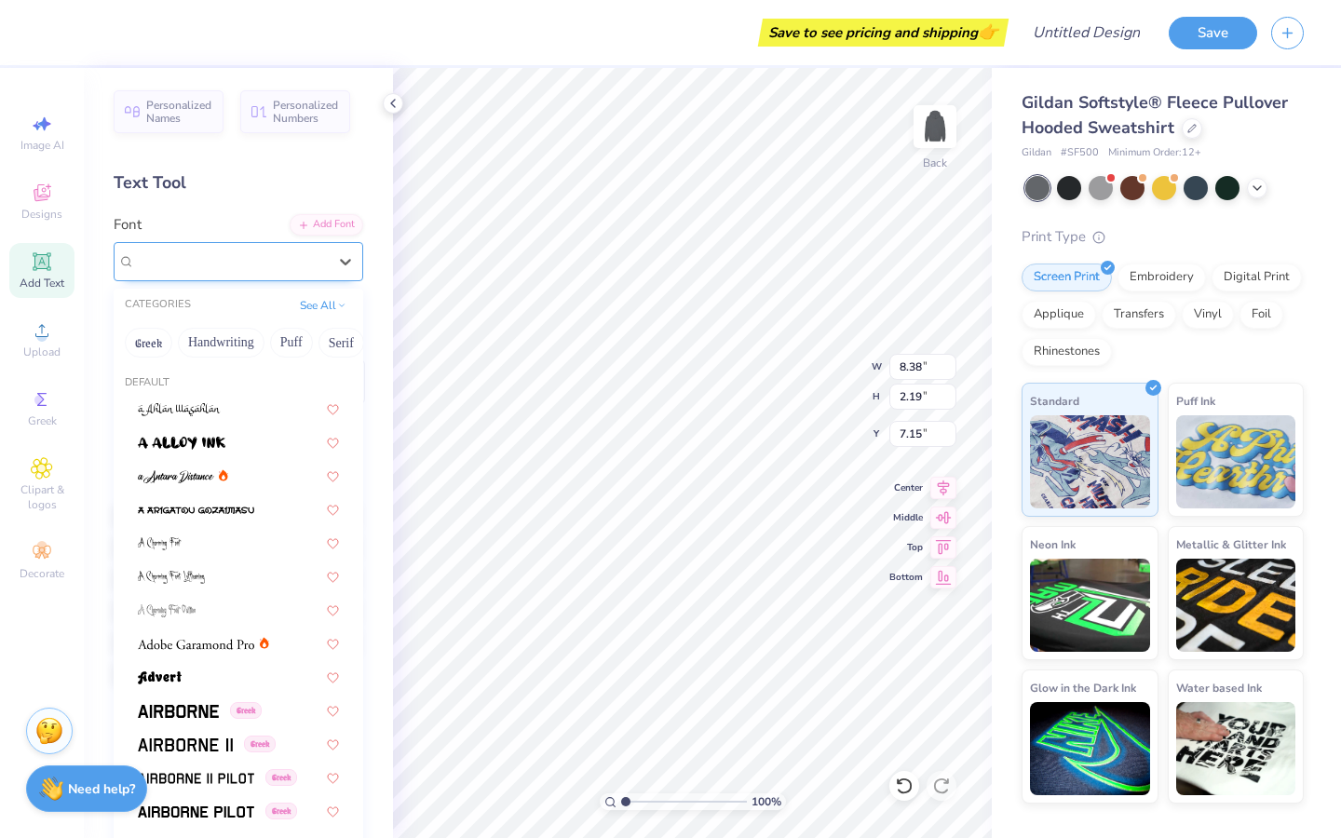
click at [309, 272] on div at bounding box center [231, 261] width 192 height 25
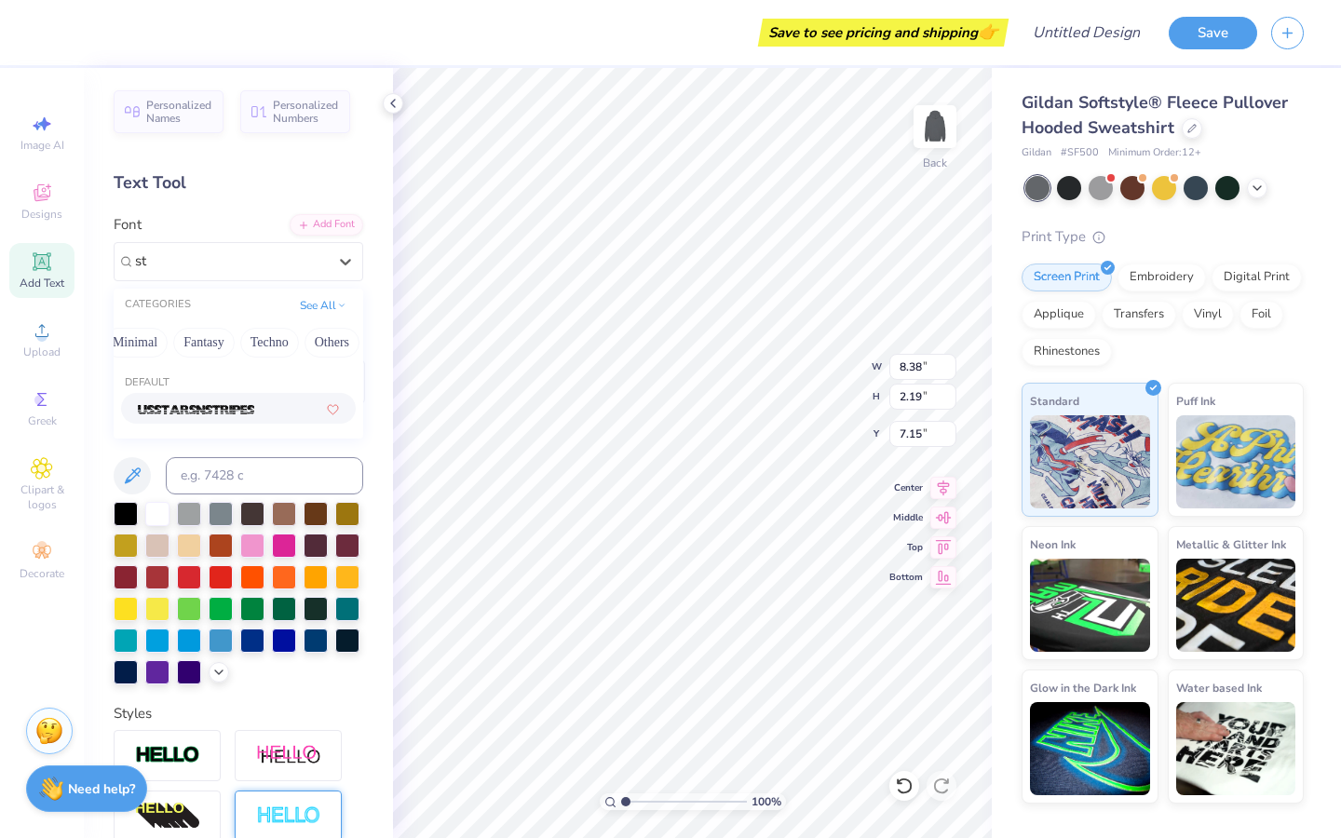
type input "s"
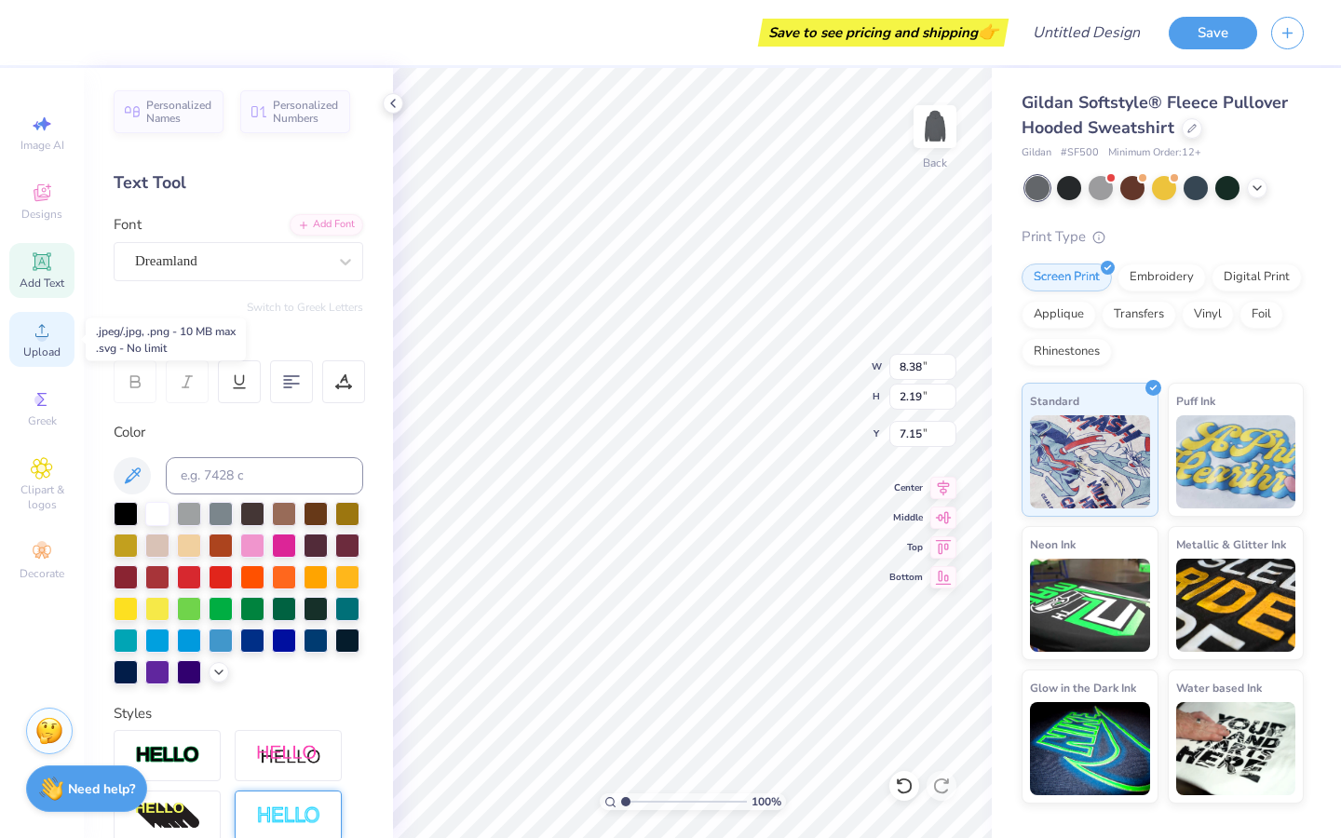
click at [43, 345] on span "Upload" at bounding box center [41, 352] width 37 height 15
click at [392, 101] on polyline at bounding box center [393, 103] width 4 height 7
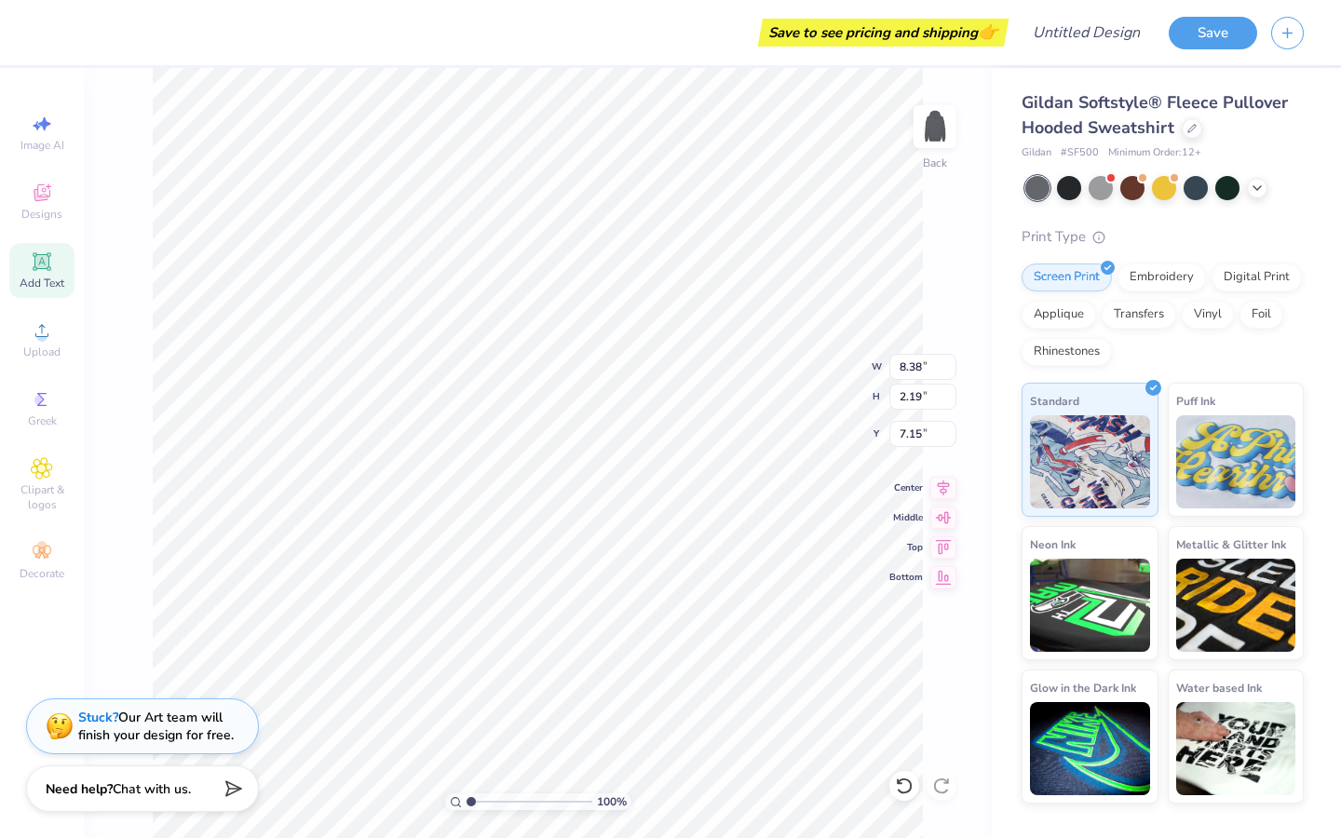
click at [38, 269] on icon at bounding box center [42, 261] width 22 height 22
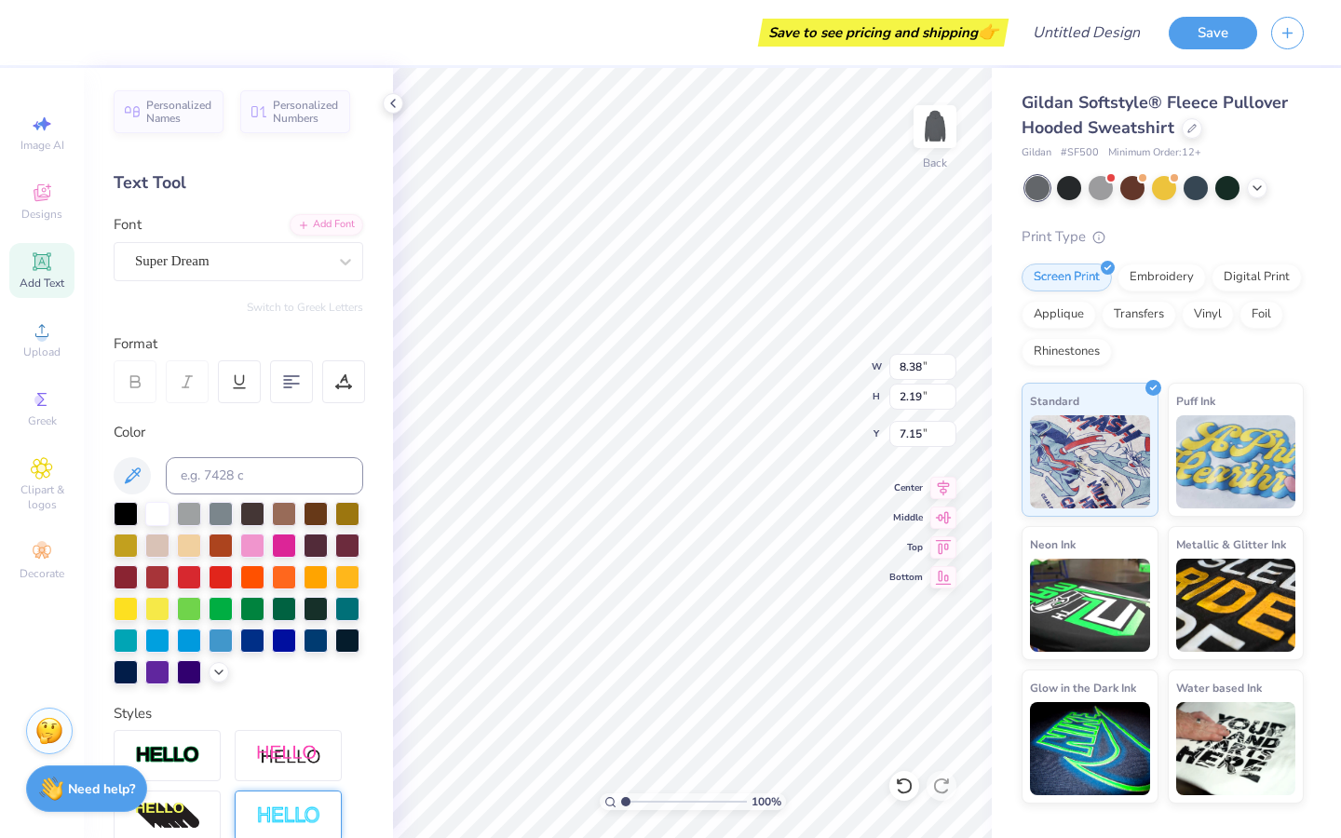
type input "7.58"
type input "2.20"
click at [44, 340] on circle at bounding box center [41, 337] width 10 height 10
click at [43, 339] on circle at bounding box center [41, 337] width 10 height 10
click at [38, 340] on circle at bounding box center [41, 337] width 10 height 10
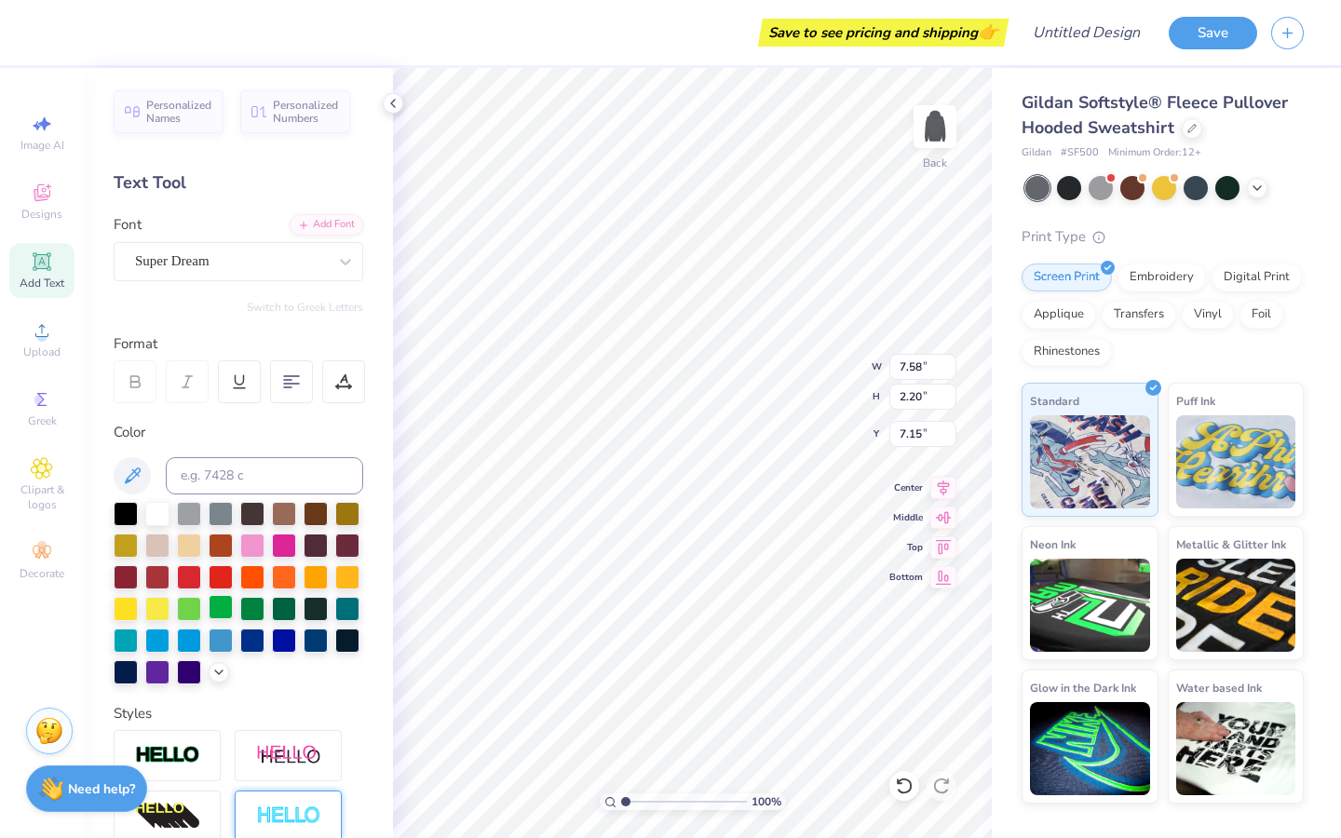
scroll to position [244, 0]
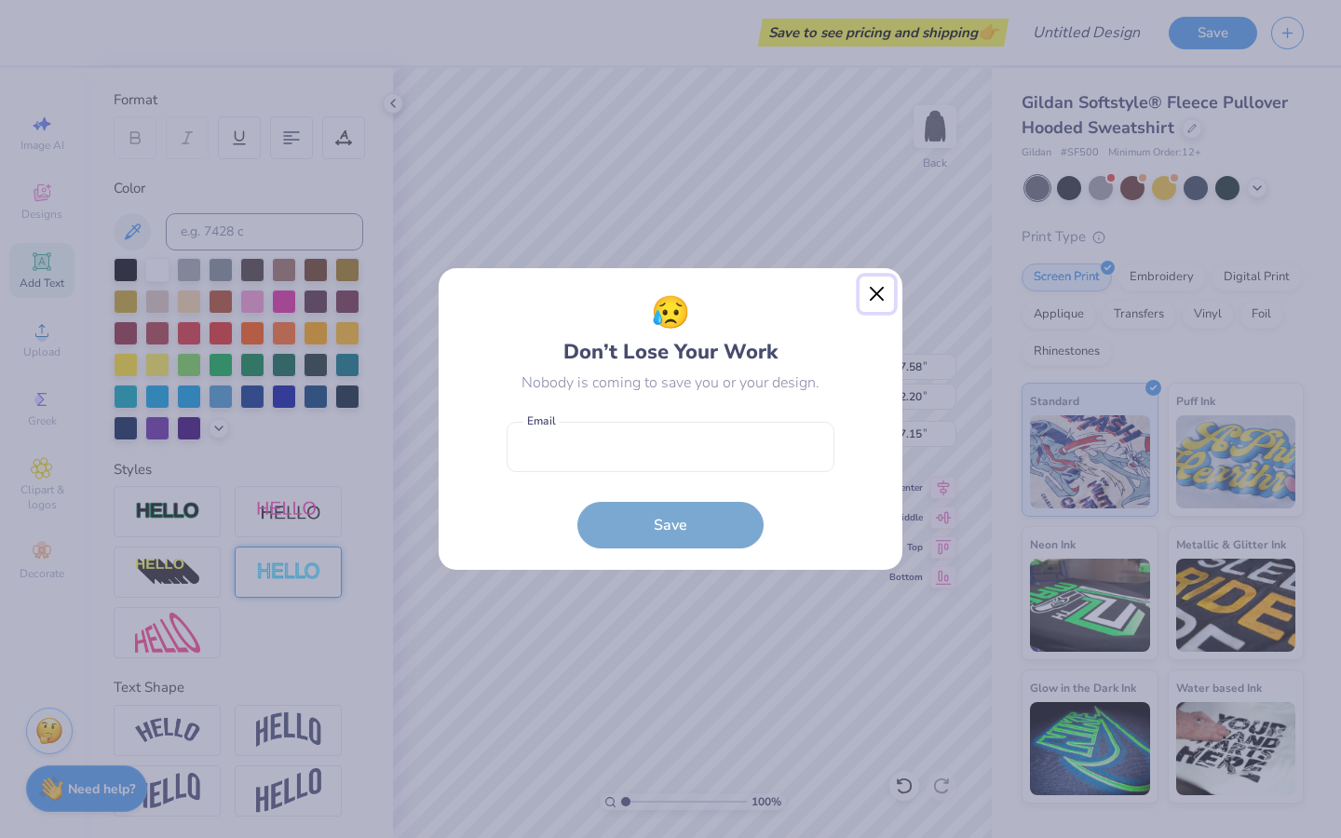
click at [879, 290] on button "Close" at bounding box center [877, 294] width 35 height 35
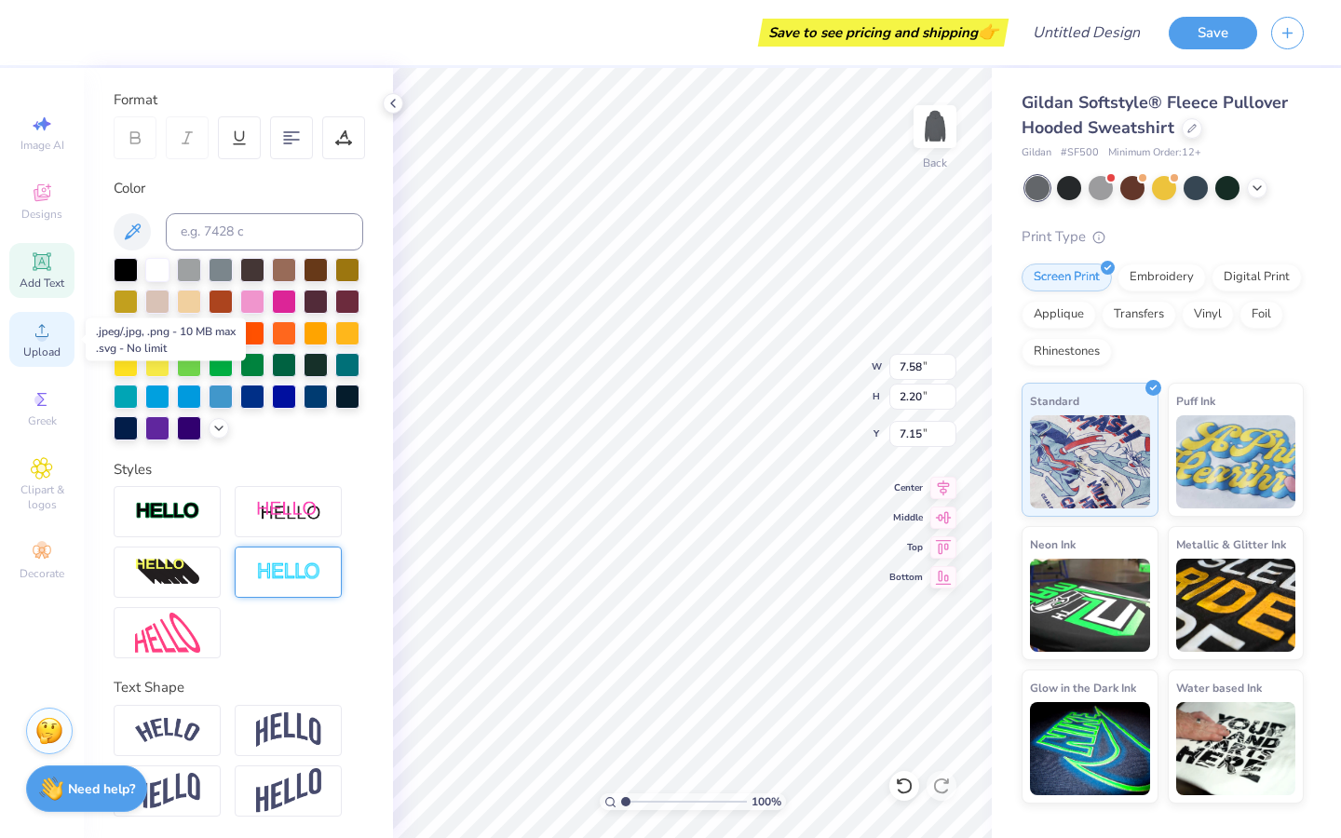
click at [41, 335] on circle at bounding box center [41, 337] width 10 height 10
click at [392, 100] on icon at bounding box center [393, 103] width 15 height 15
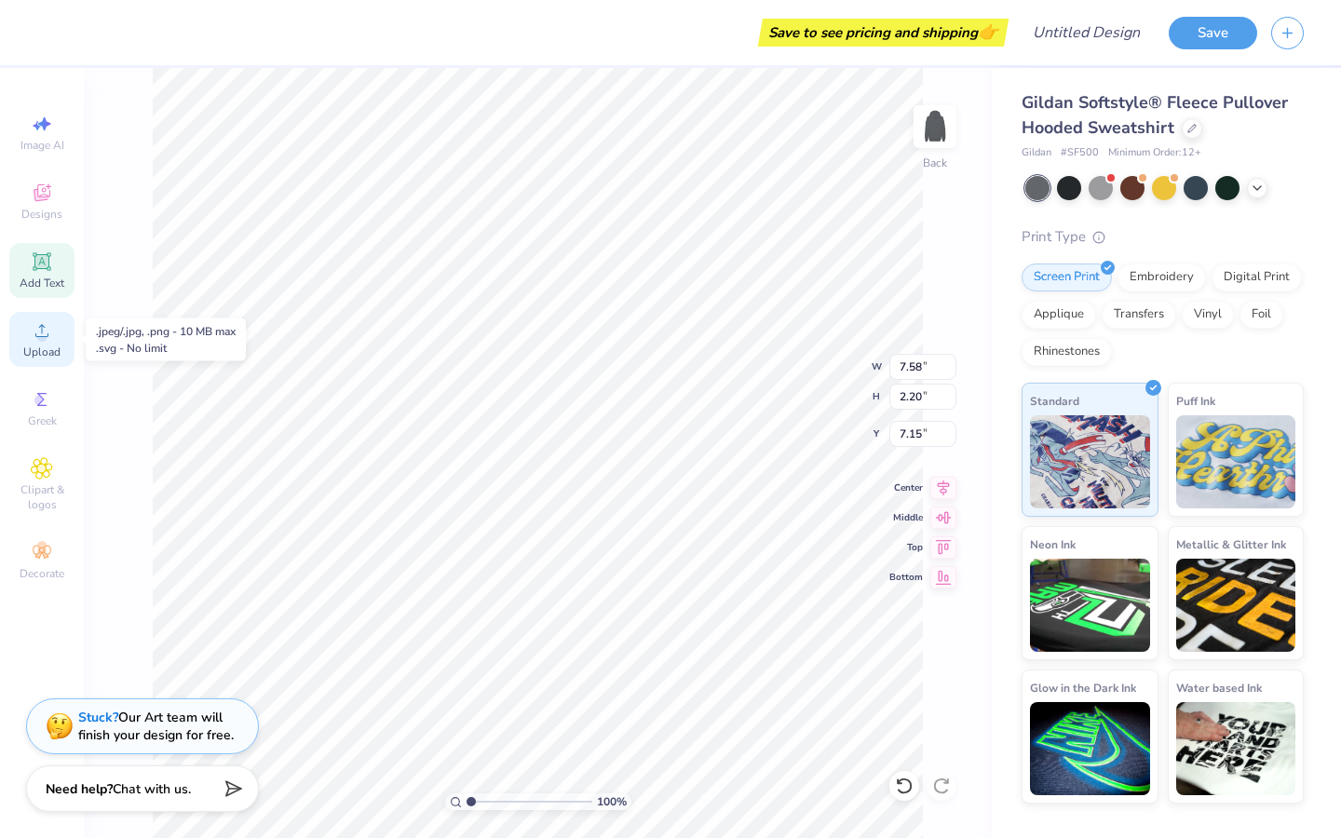
click at [37, 345] on span "Upload" at bounding box center [41, 352] width 37 height 15
click at [47, 122] on icon at bounding box center [44, 124] width 13 height 14
select select "4"
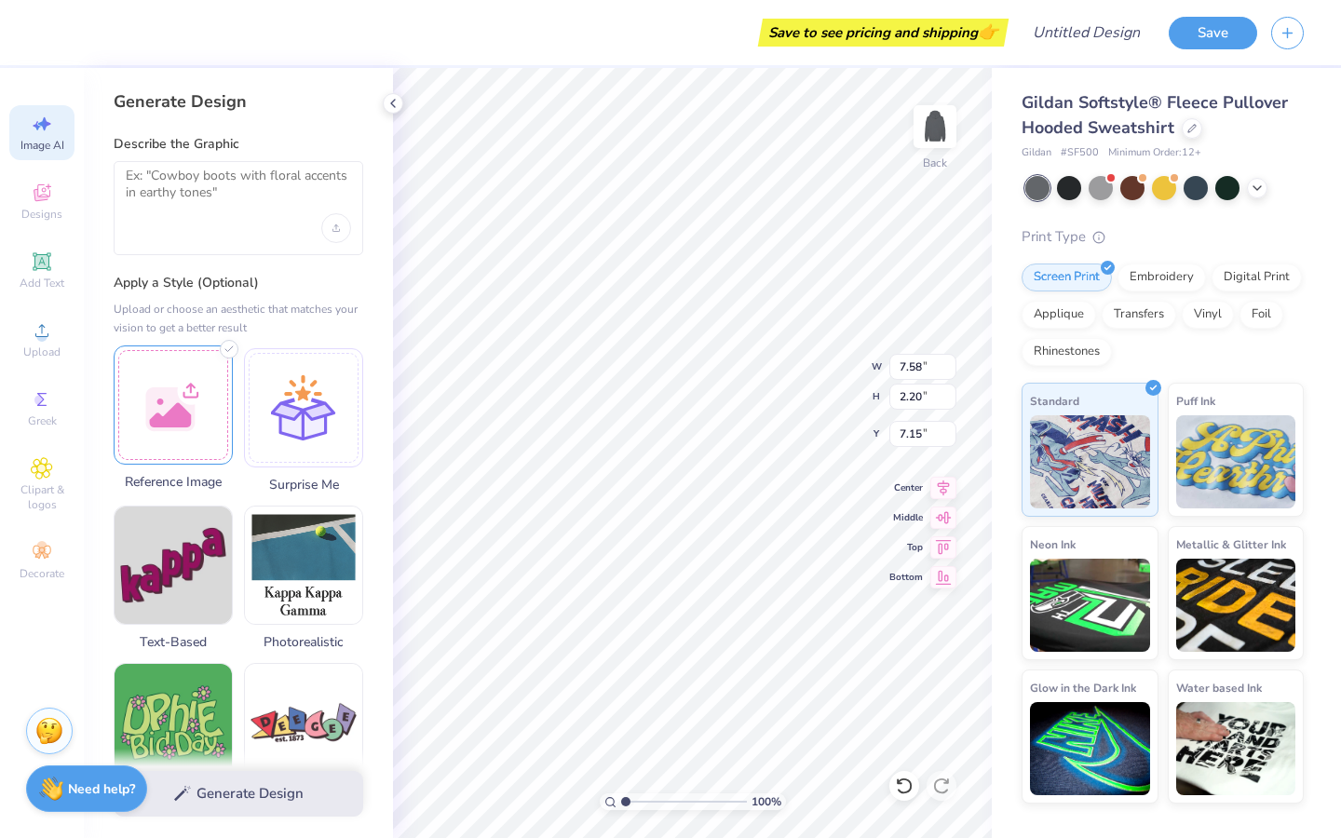
click at [171, 407] on div at bounding box center [173, 404] width 119 height 119
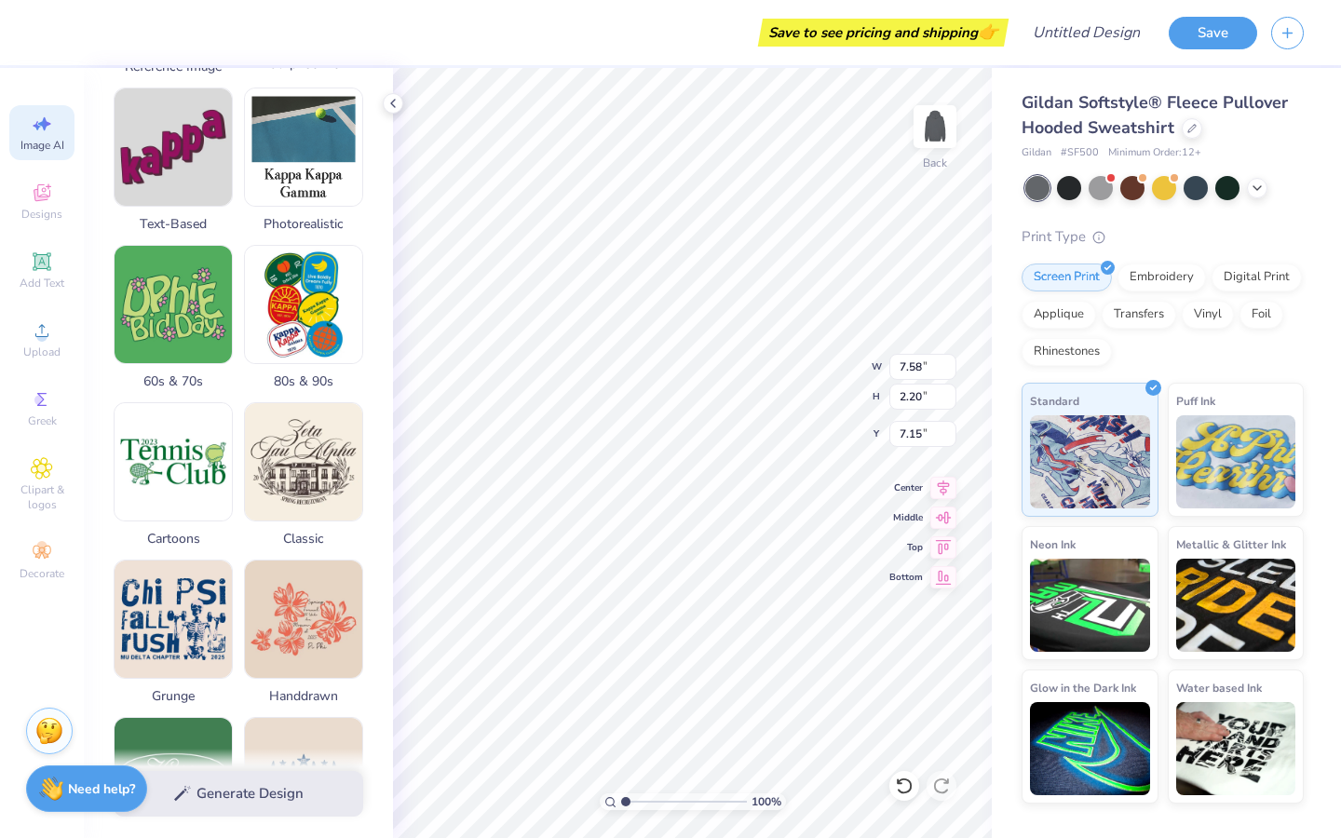
scroll to position [0, 0]
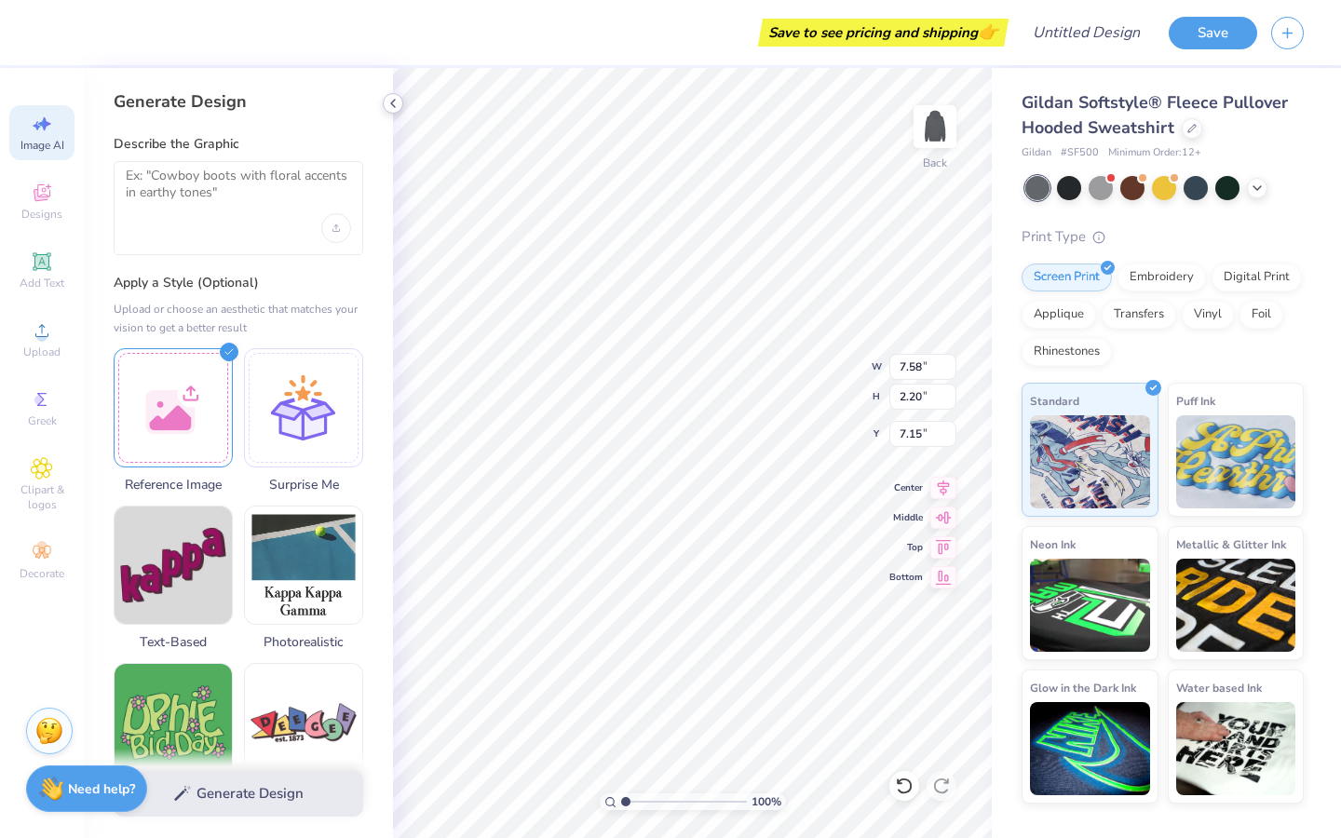
click at [390, 104] on icon at bounding box center [393, 103] width 15 height 15
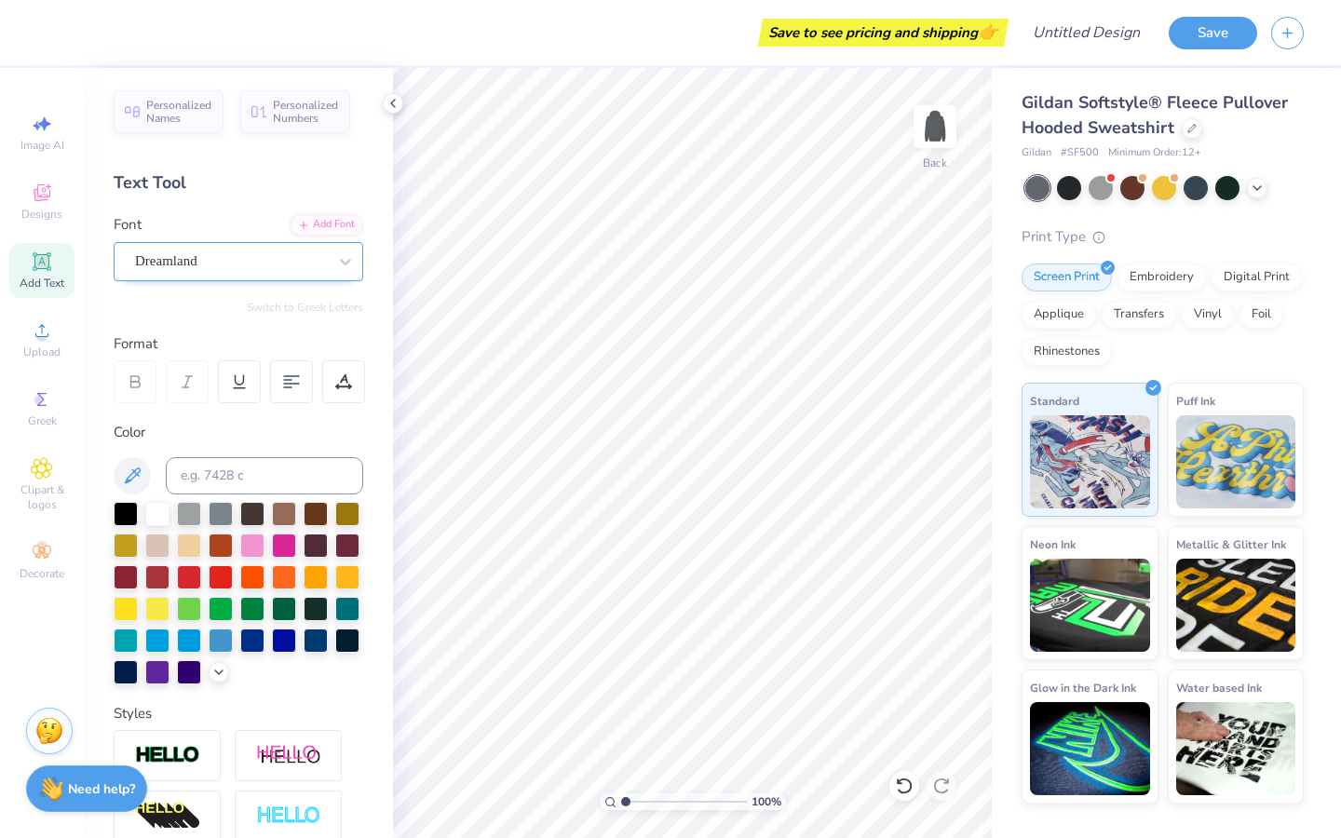
click at [325, 262] on div "Dreamland" at bounding box center [231, 261] width 196 height 29
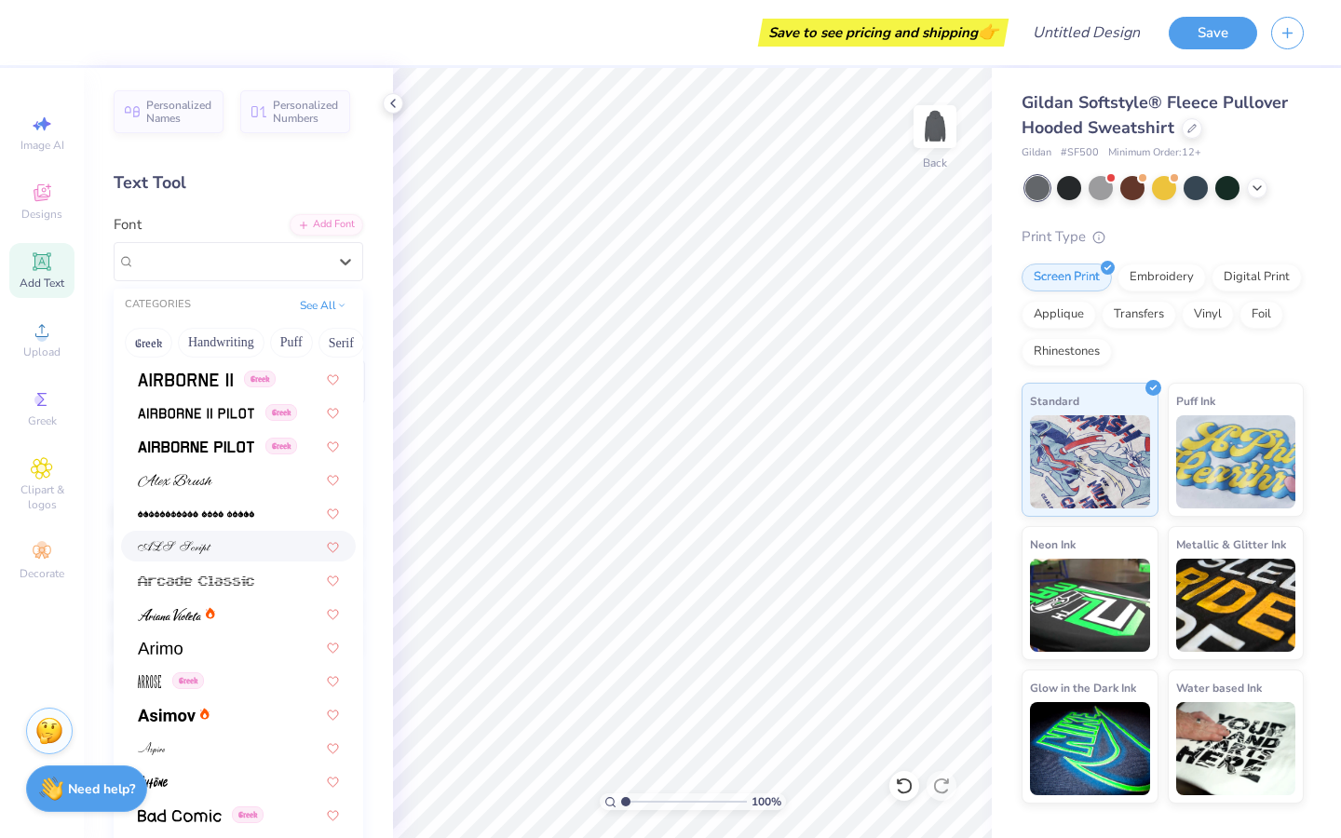
scroll to position [390, 0]
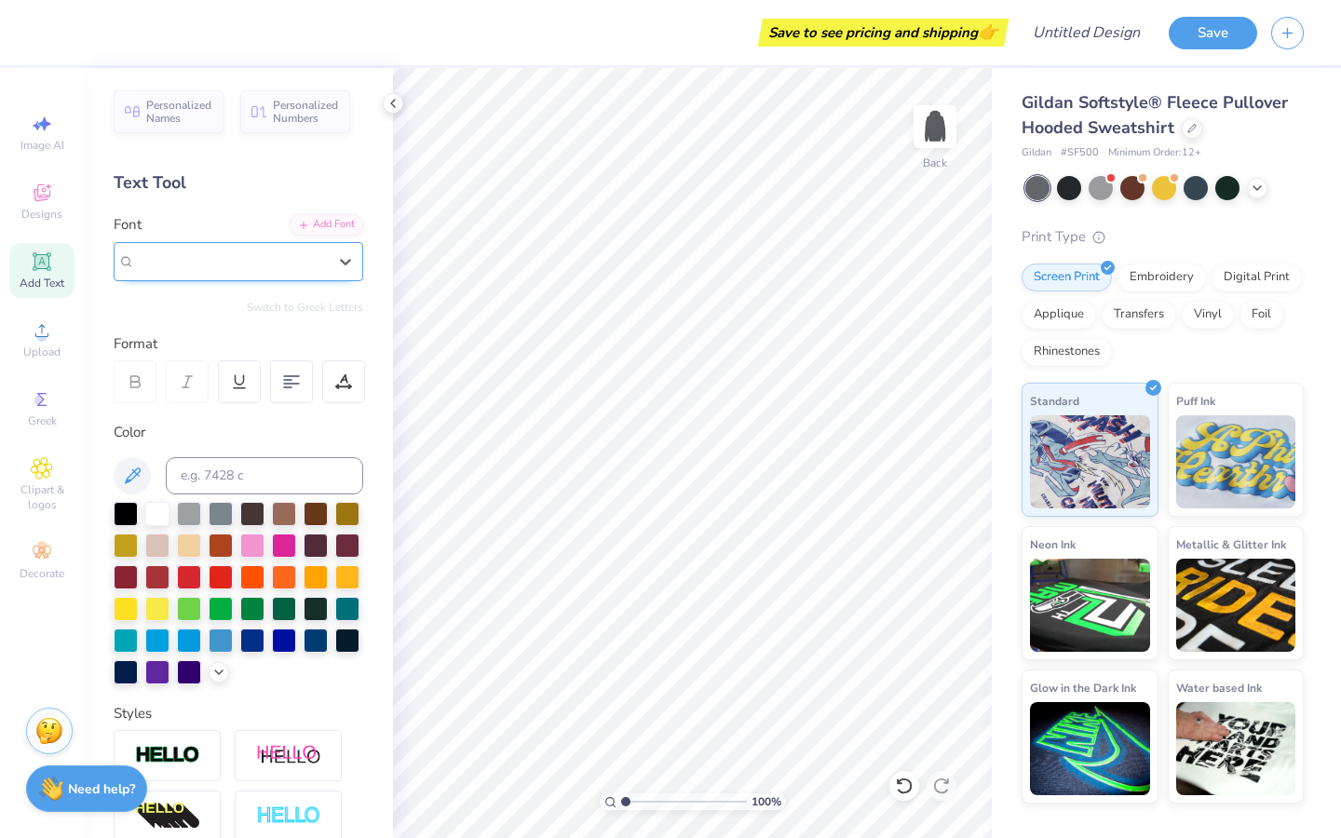
click at [311, 268] on div "Dreamland" at bounding box center [231, 260] width 192 height 21
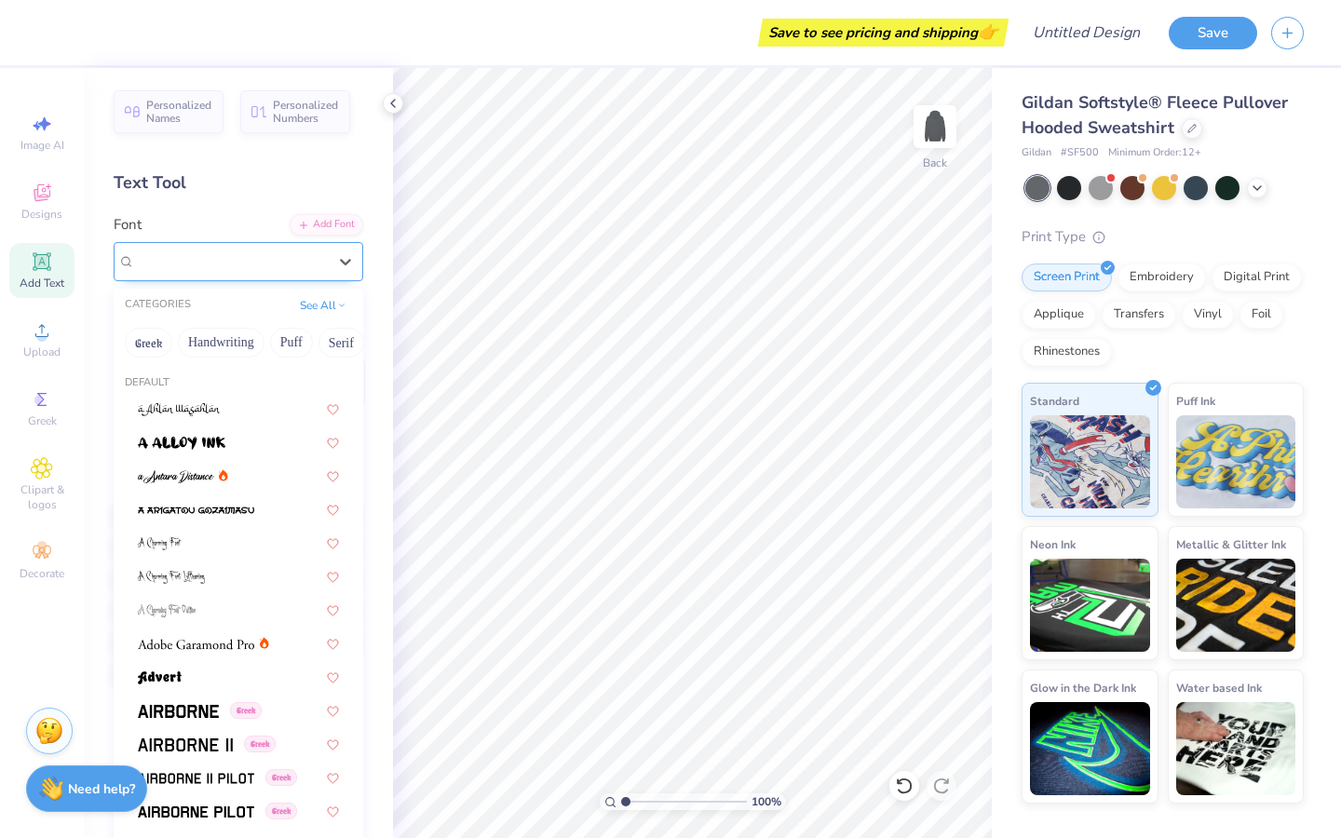
paste input "Auberjean"
type input "Auberjean"
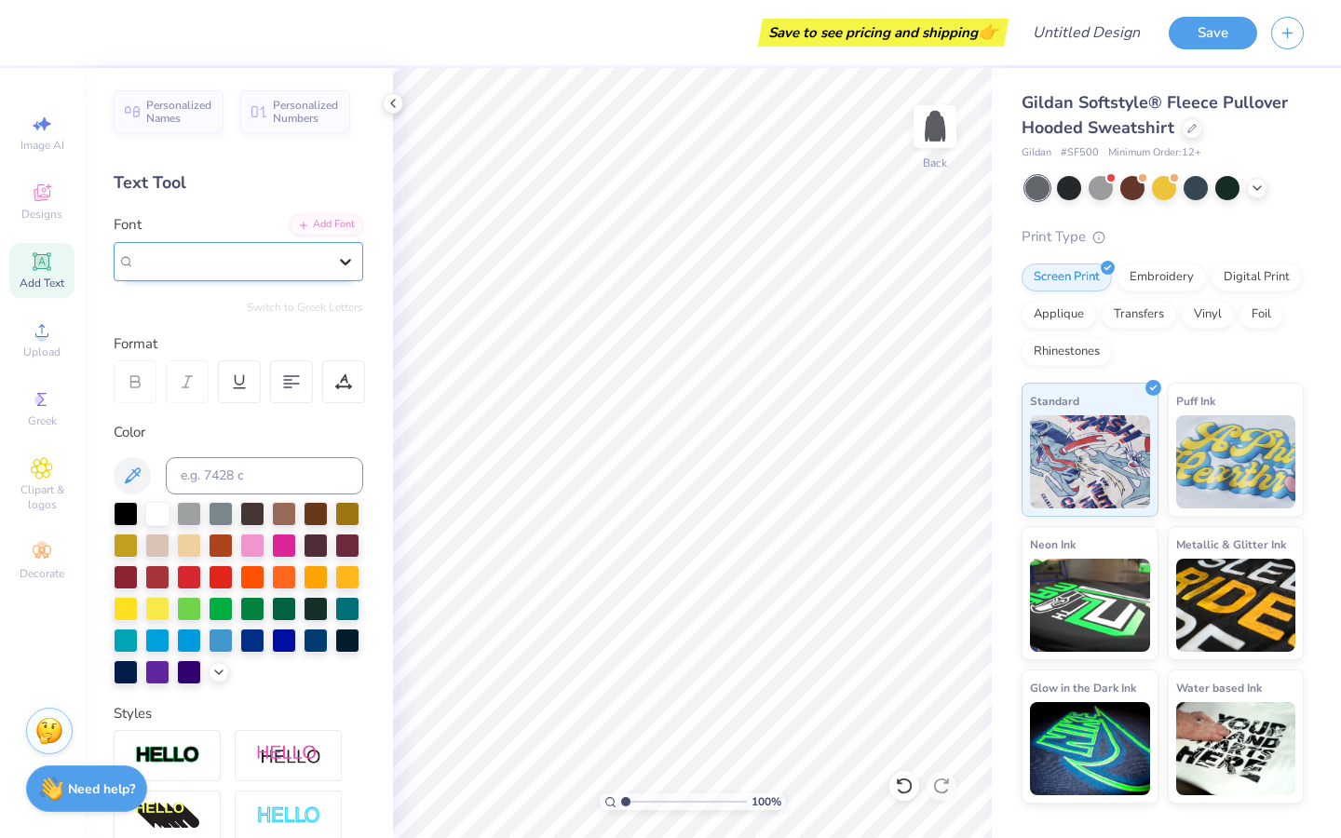
click at [343, 264] on icon at bounding box center [345, 261] width 19 height 19
click at [330, 260] on div at bounding box center [346, 262] width 34 height 34
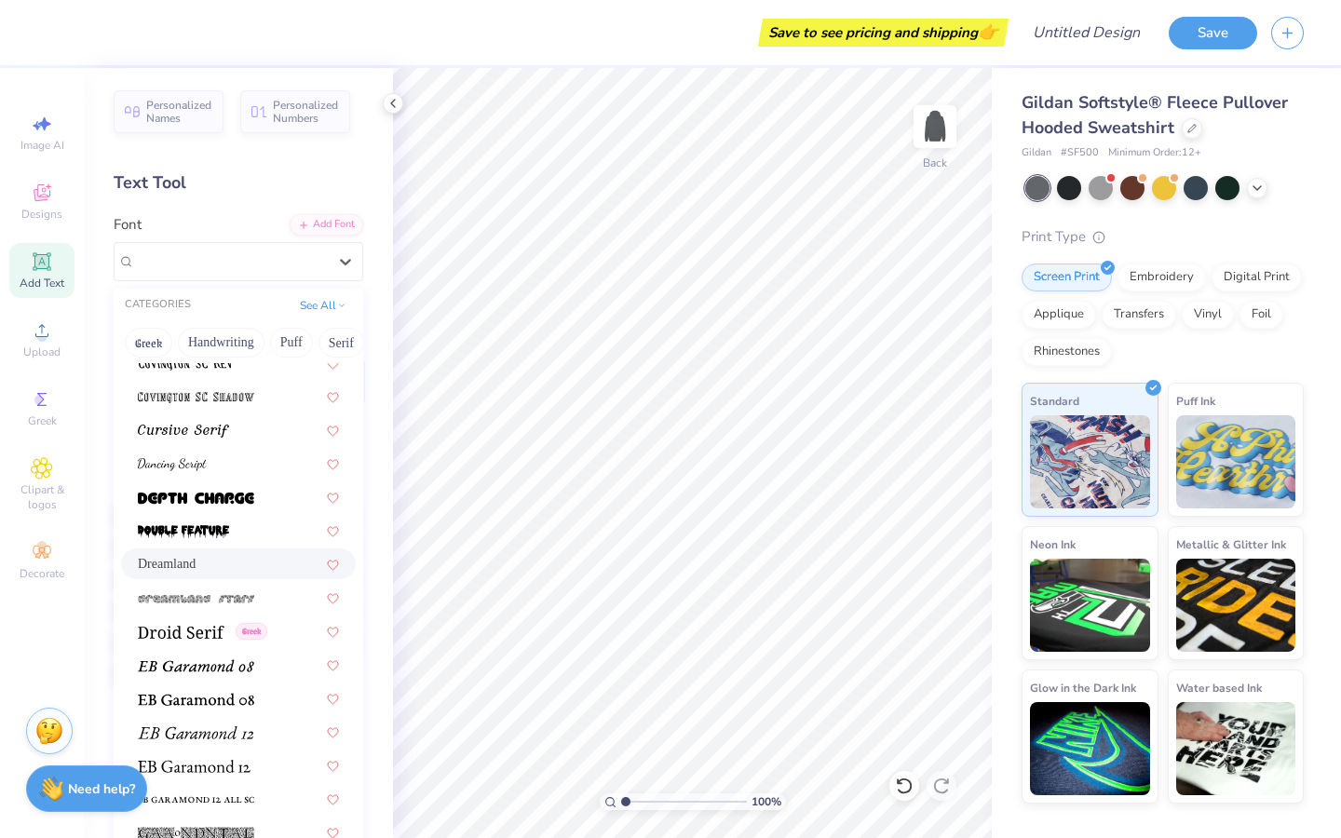
scroll to position [3100, 0]
